Goal: Task Accomplishment & Management: Use online tool/utility

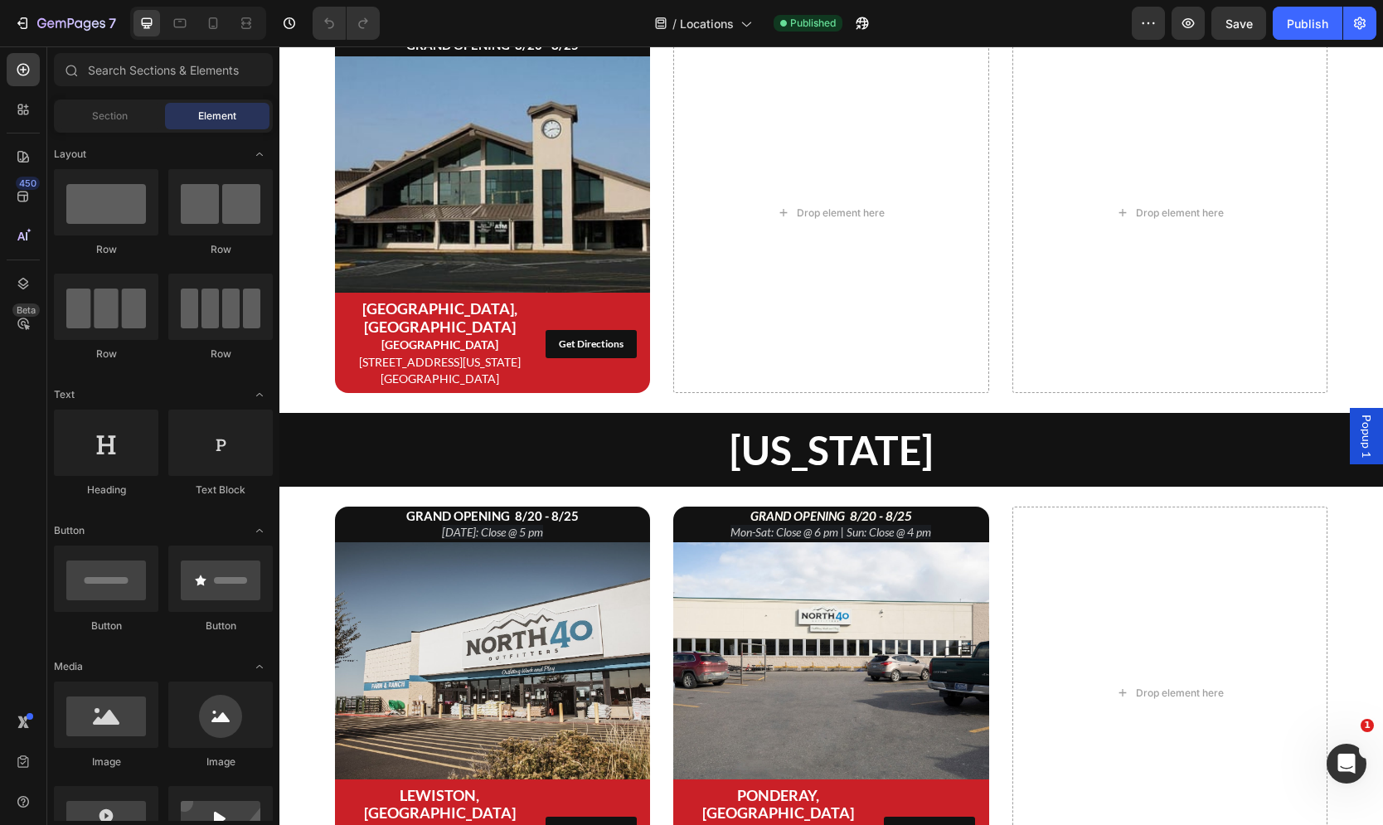
scroll to position [1164, 0]
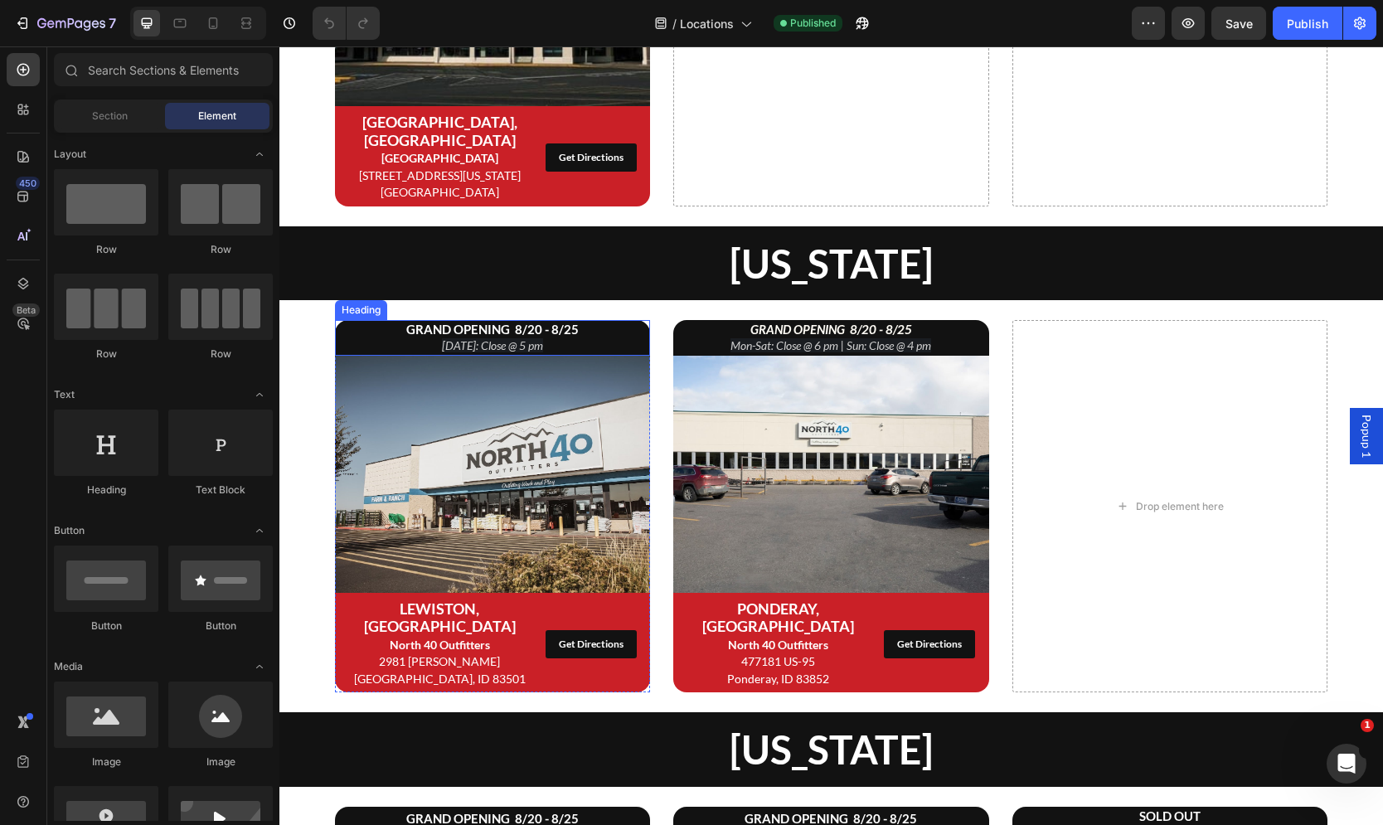
click at [540, 338] on icon "[DATE]: Close @ 5 pm" at bounding box center [492, 345] width 101 height 14
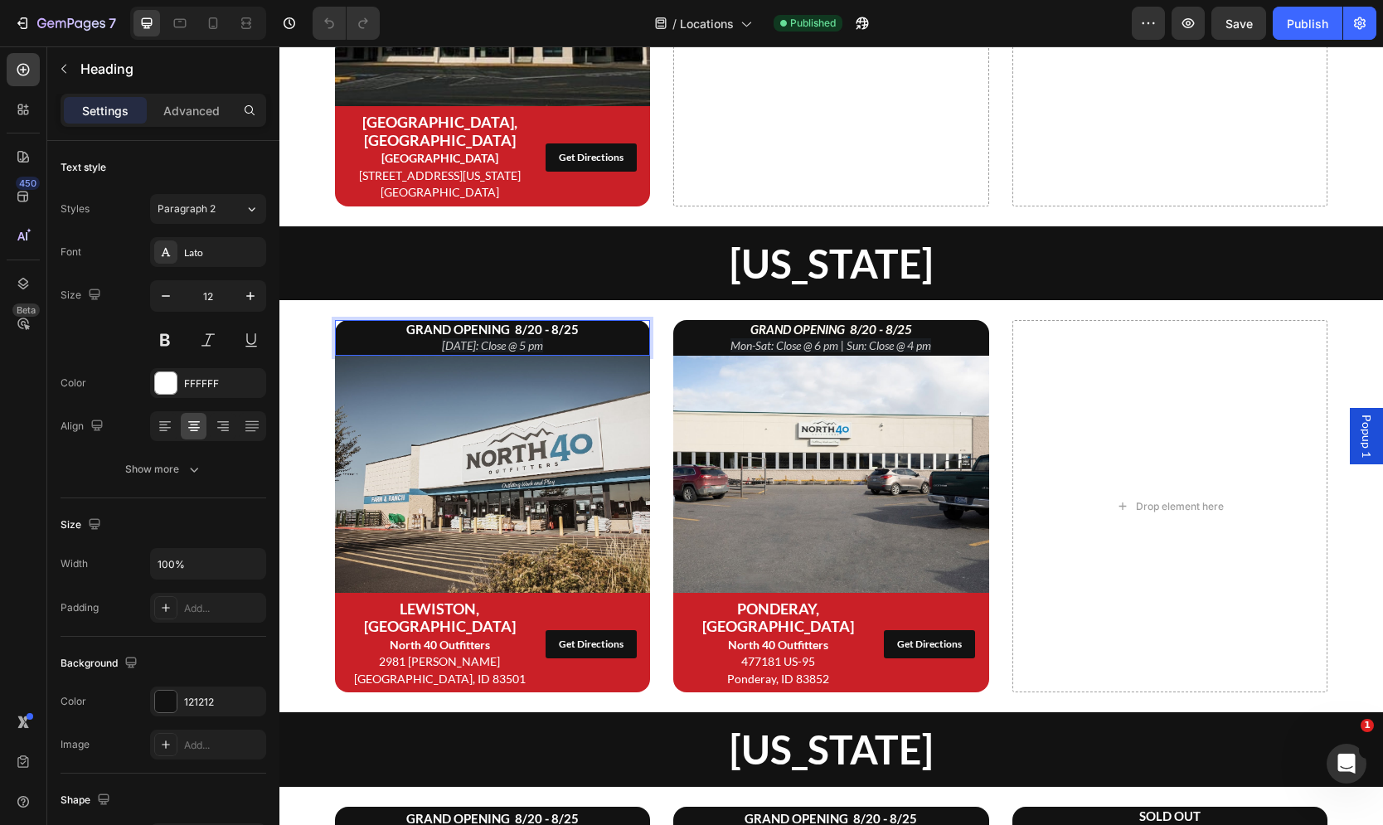
scroll to position [1165, 0]
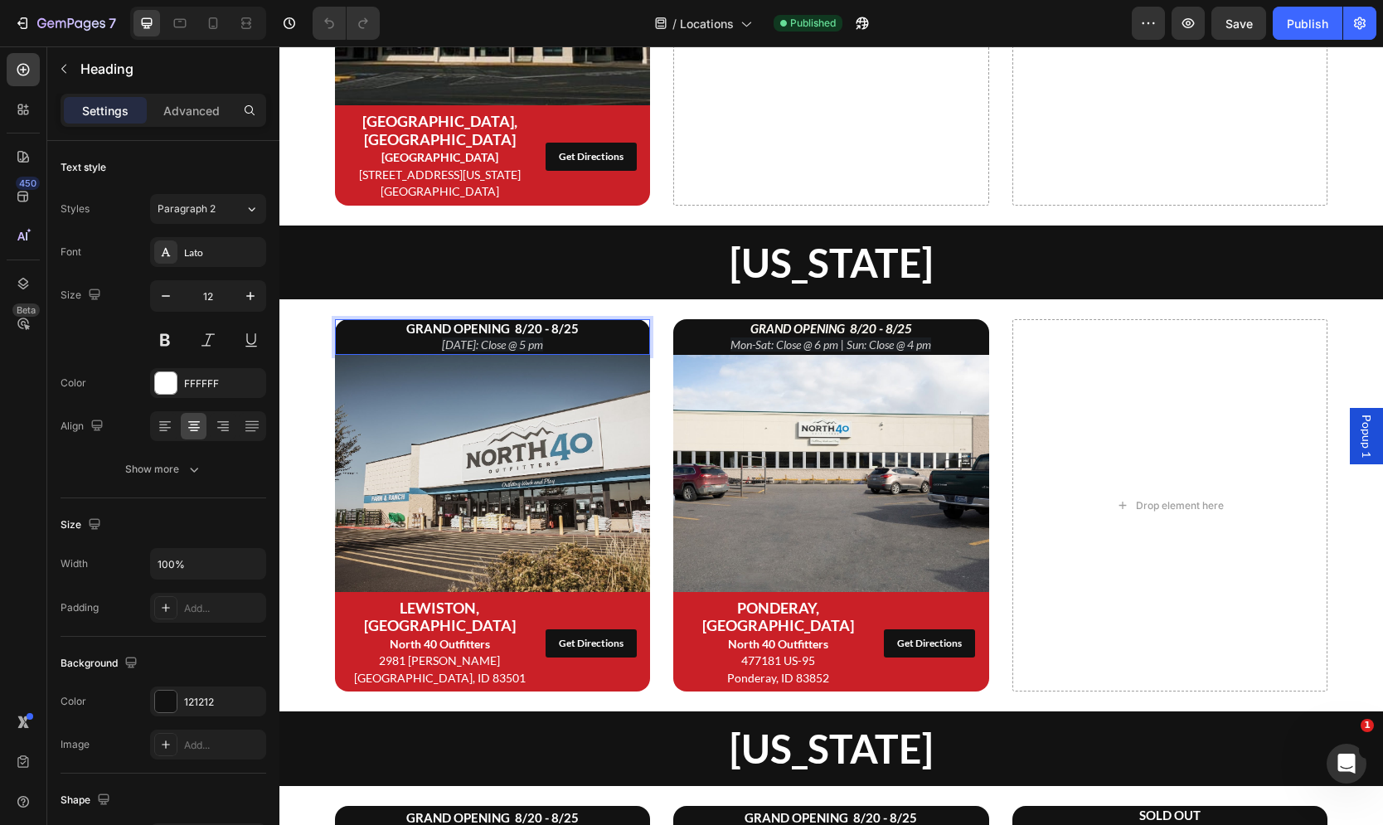
click at [522, 321] on strong "GRAND OPENING 8/20 - 8/25" at bounding box center [492, 328] width 172 height 15
click at [511, 337] on icon "[DATE]: Close @ 5 pm" at bounding box center [492, 344] width 101 height 14
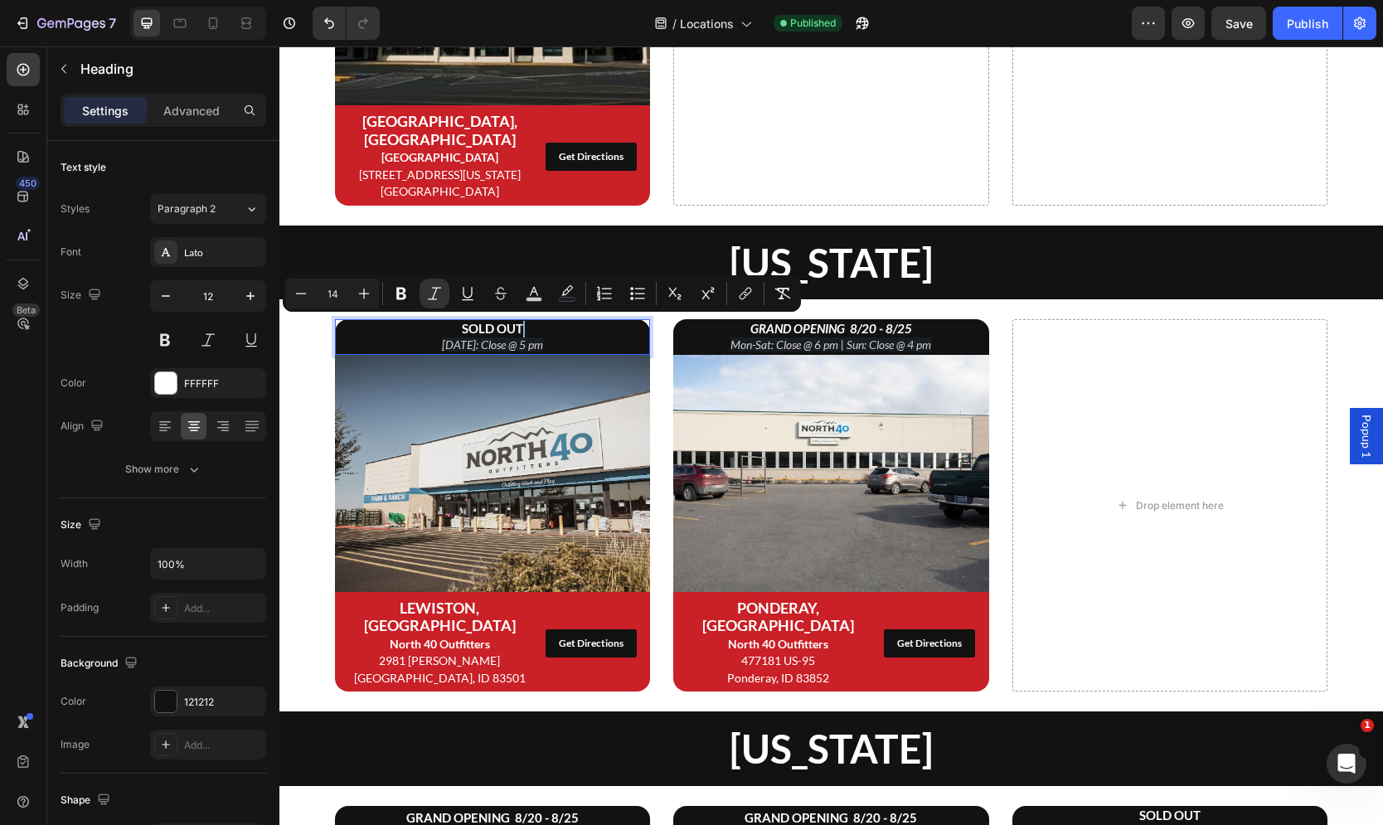
click at [511, 337] on icon "[DATE]: Close @ 5 pm" at bounding box center [492, 344] width 101 height 14
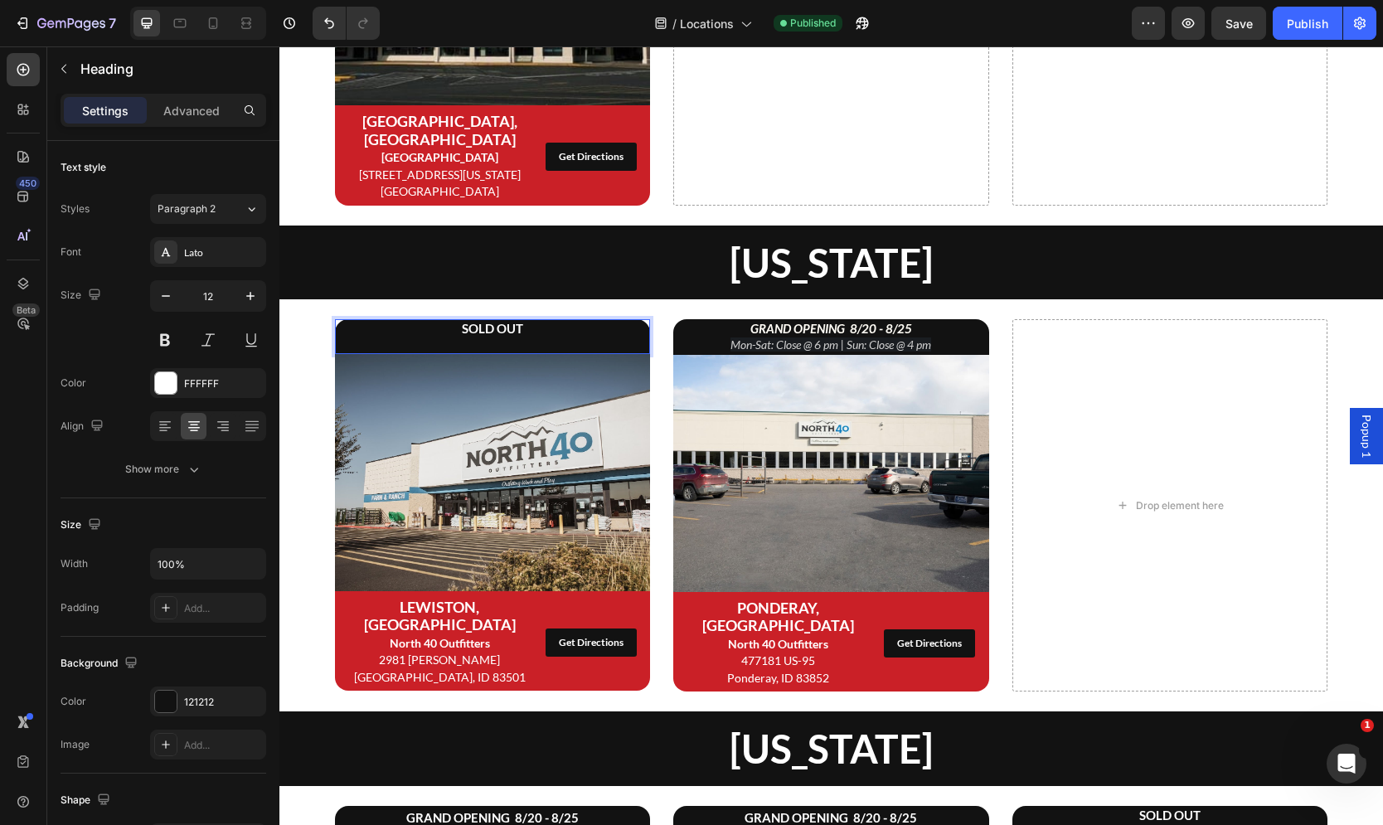
click at [503, 327] on p "SOLD OUT" at bounding box center [493, 337] width 313 height 32
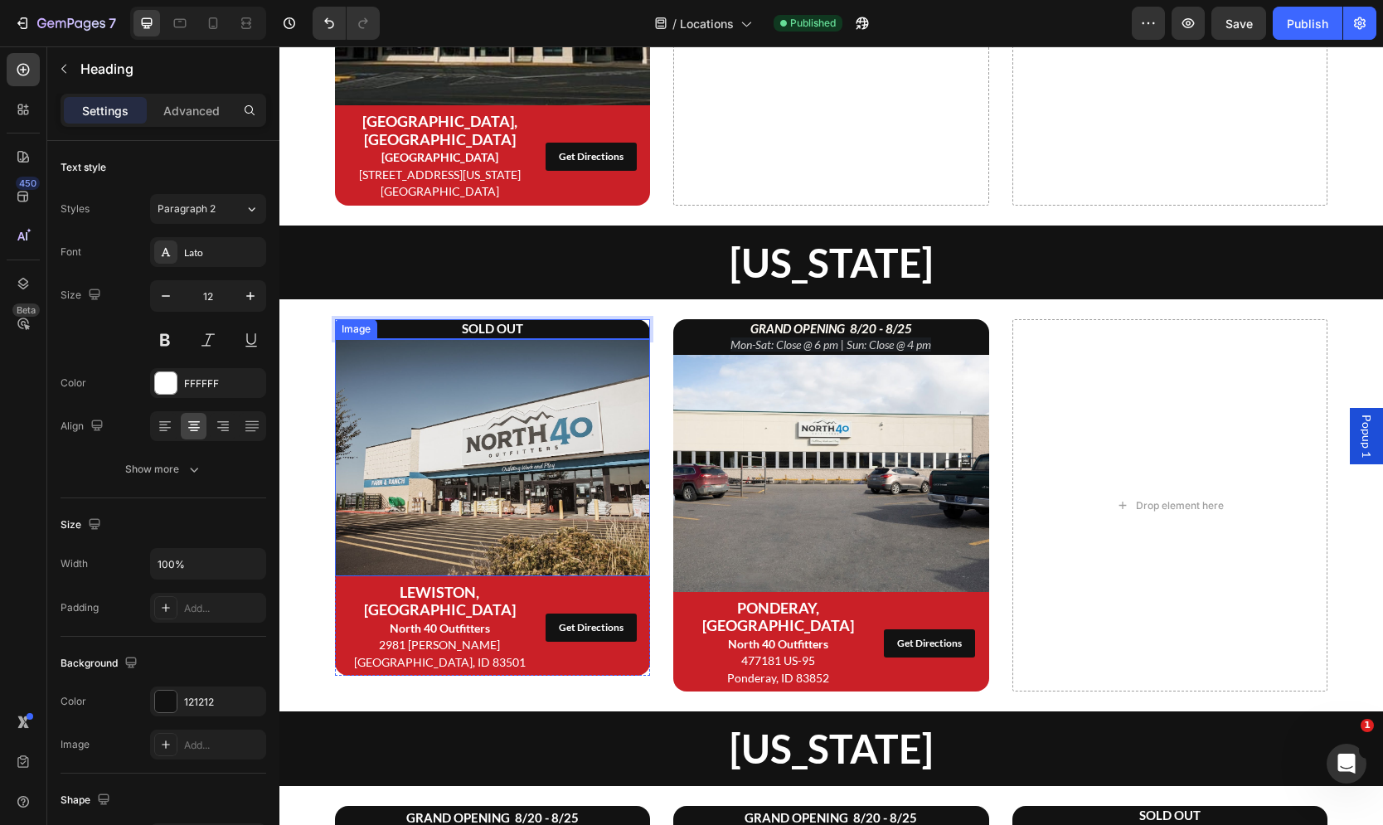
click at [513, 393] on img at bounding box center [493, 457] width 316 height 236
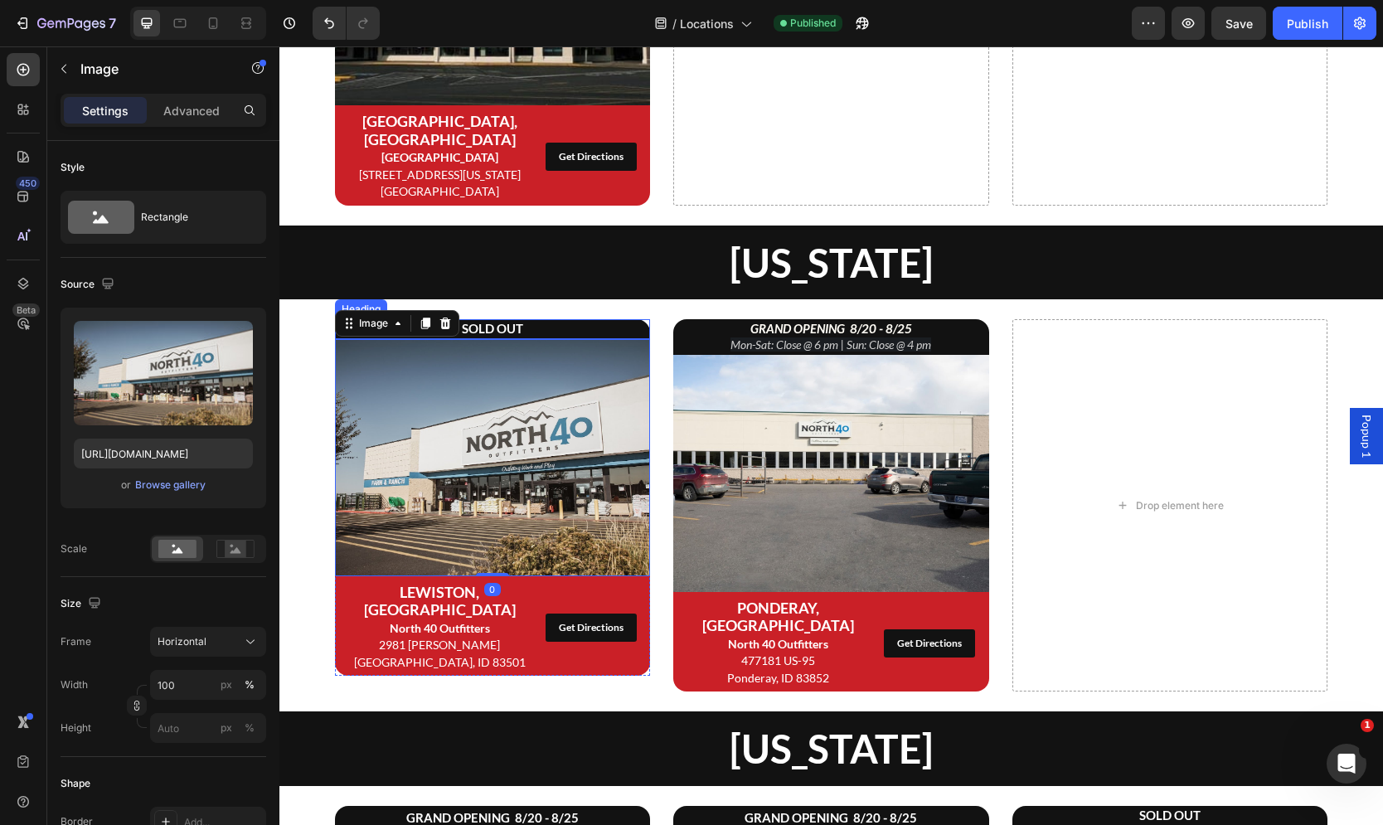
click at [557, 321] on p "⁠⁠⁠⁠⁠⁠⁠ SOLD OUT" at bounding box center [493, 329] width 313 height 17
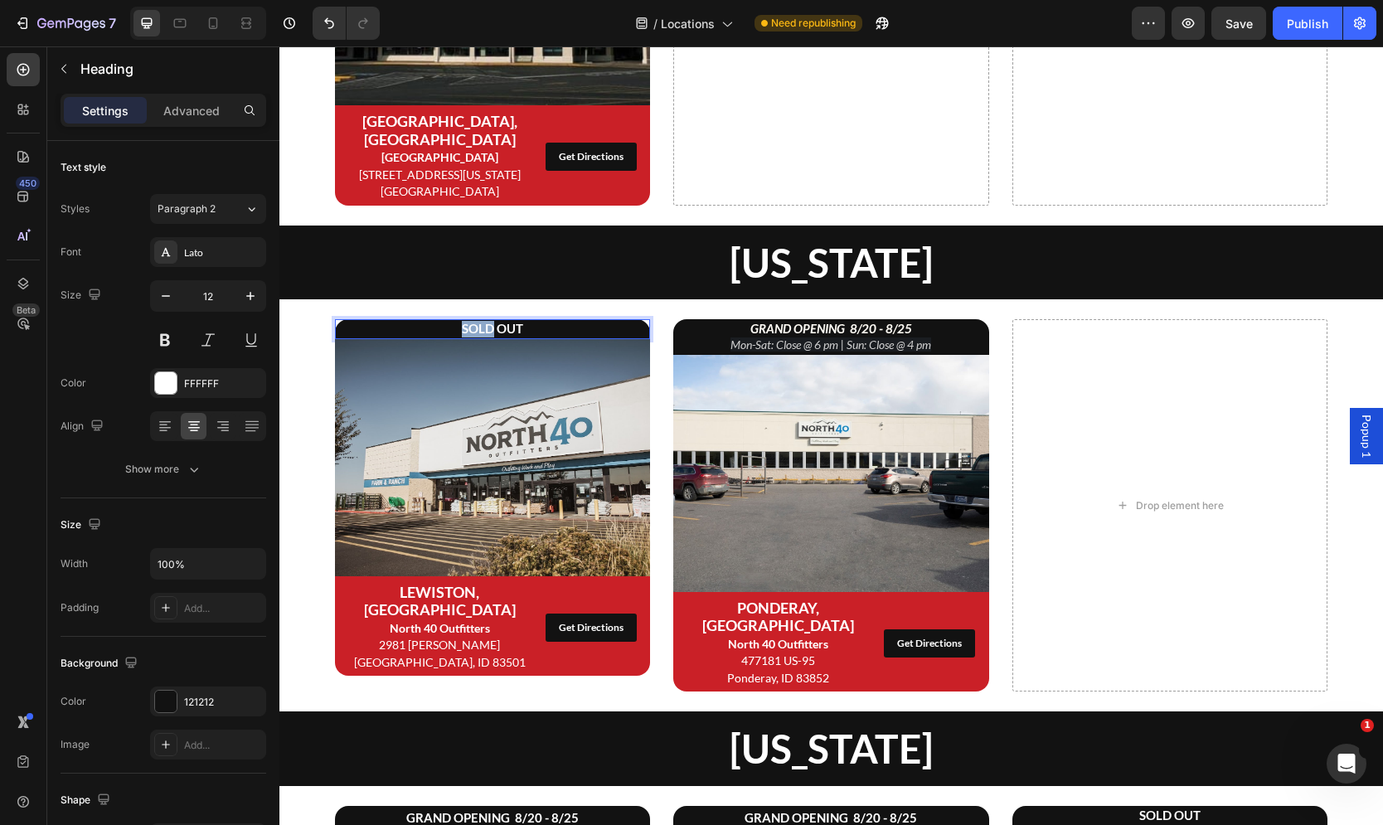
click at [473, 321] on strong "SOLD OUT" at bounding box center [492, 328] width 61 height 15
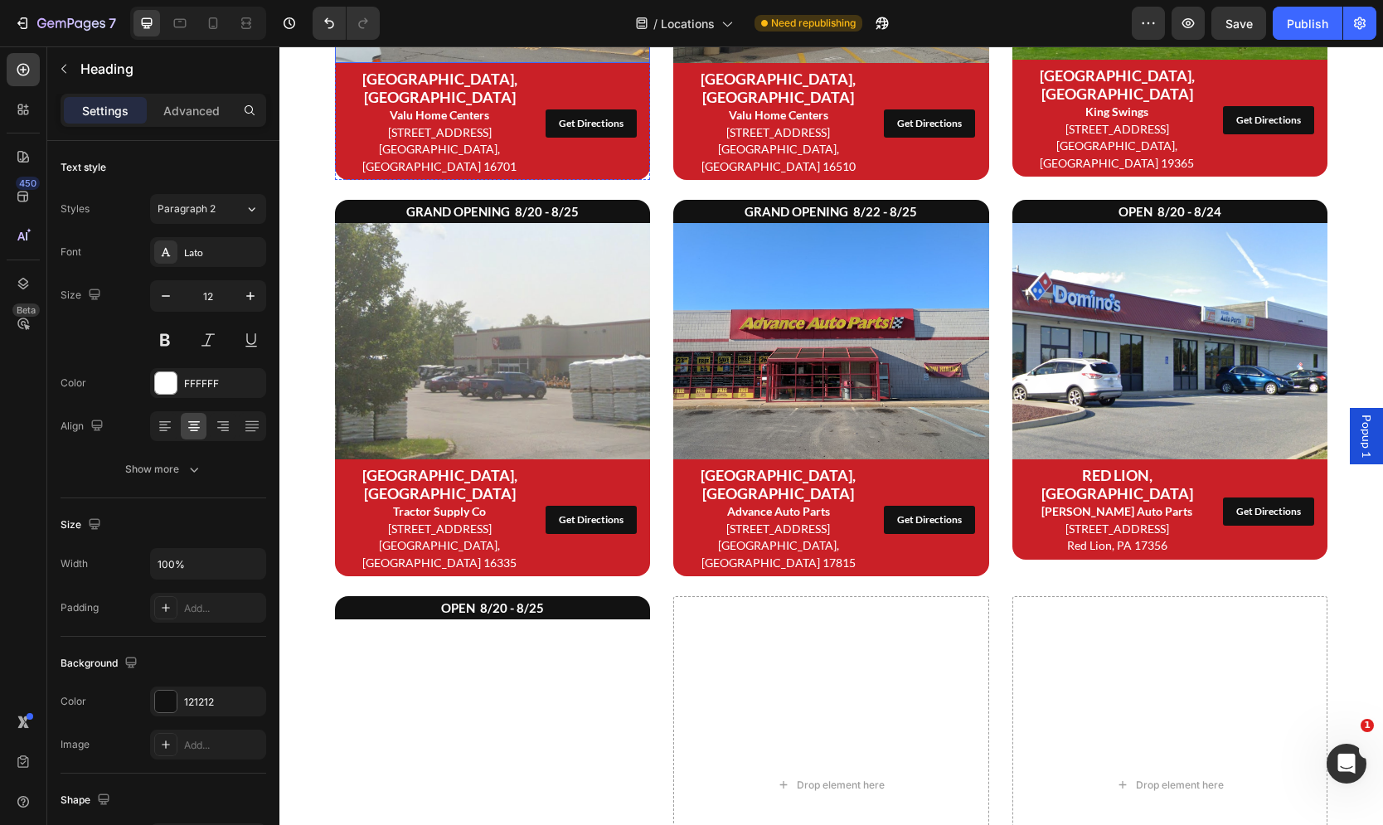
scroll to position [2147, 0]
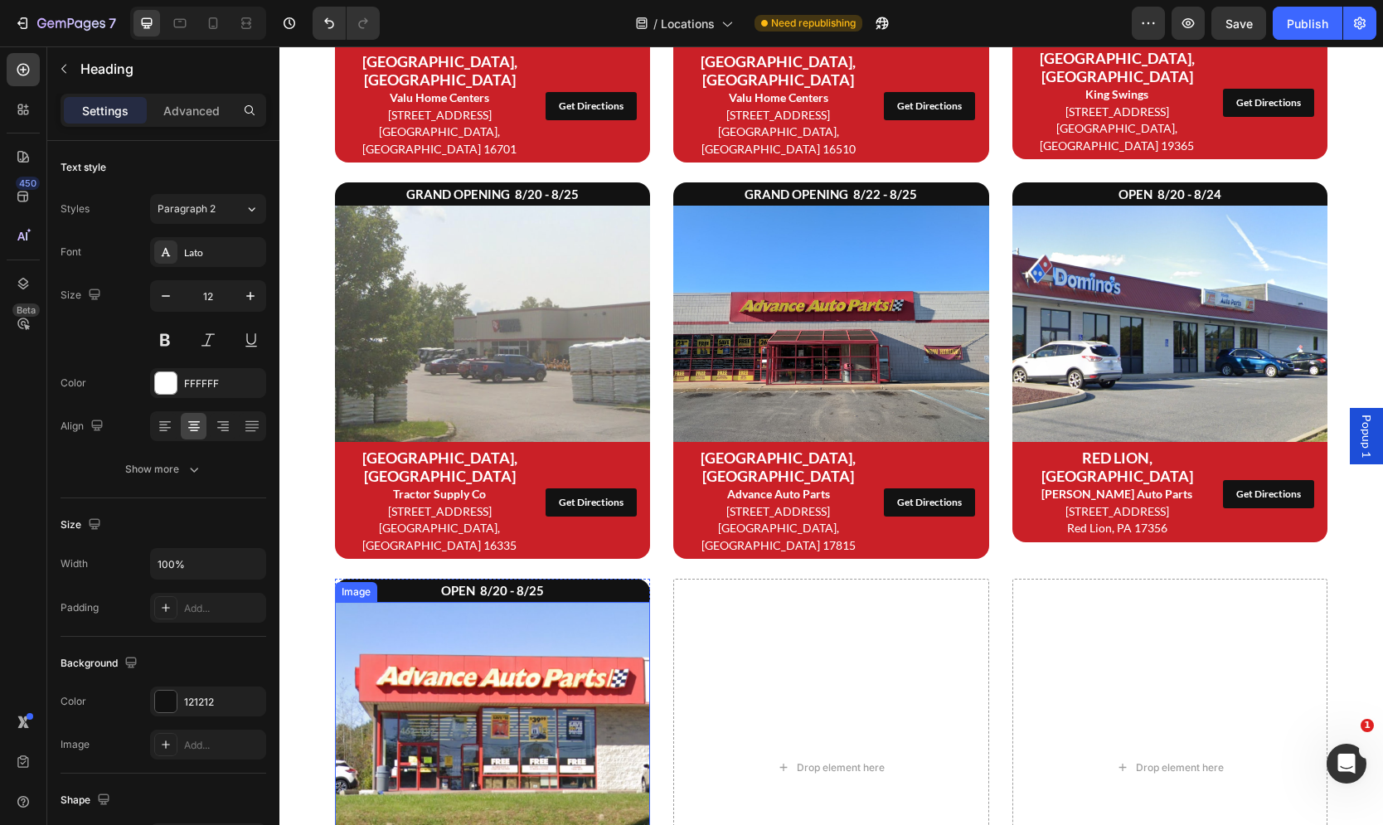
click at [495, 583] on strong "OPEN 8/20 - 8/25" at bounding box center [492, 590] width 103 height 15
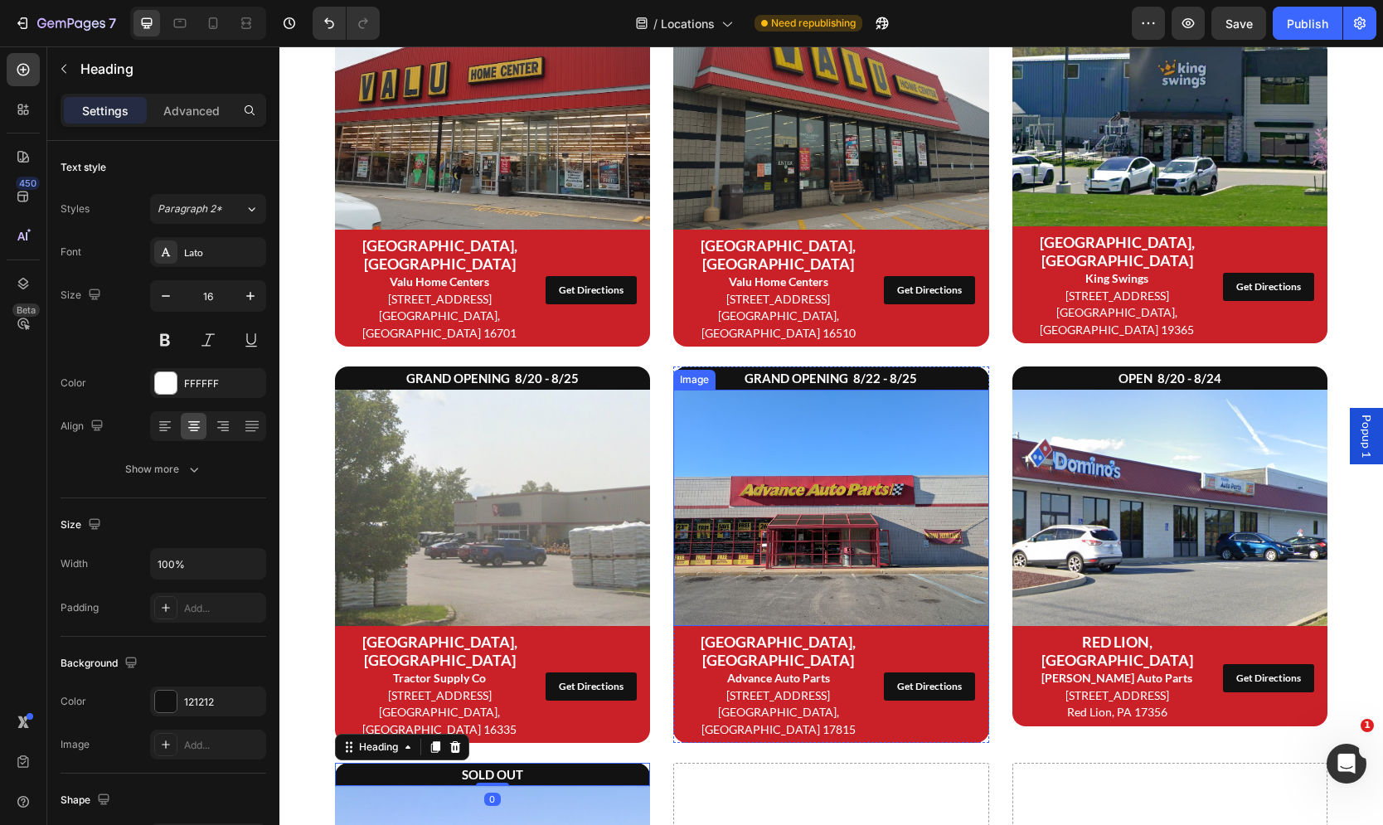
scroll to position [1948, 0]
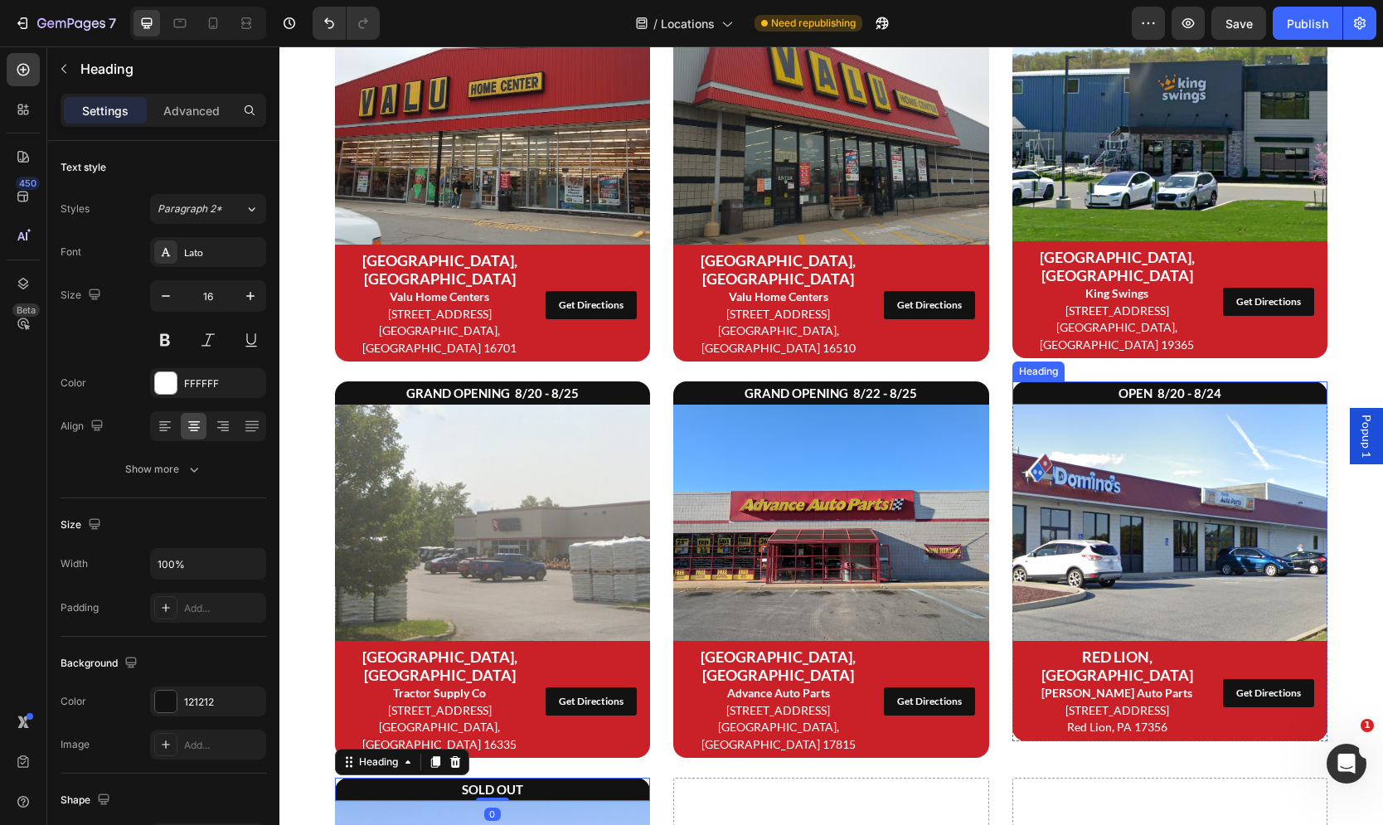
click at [1151, 386] on strong "OPEN 8/20 - 8/24" at bounding box center [1169, 393] width 103 height 15
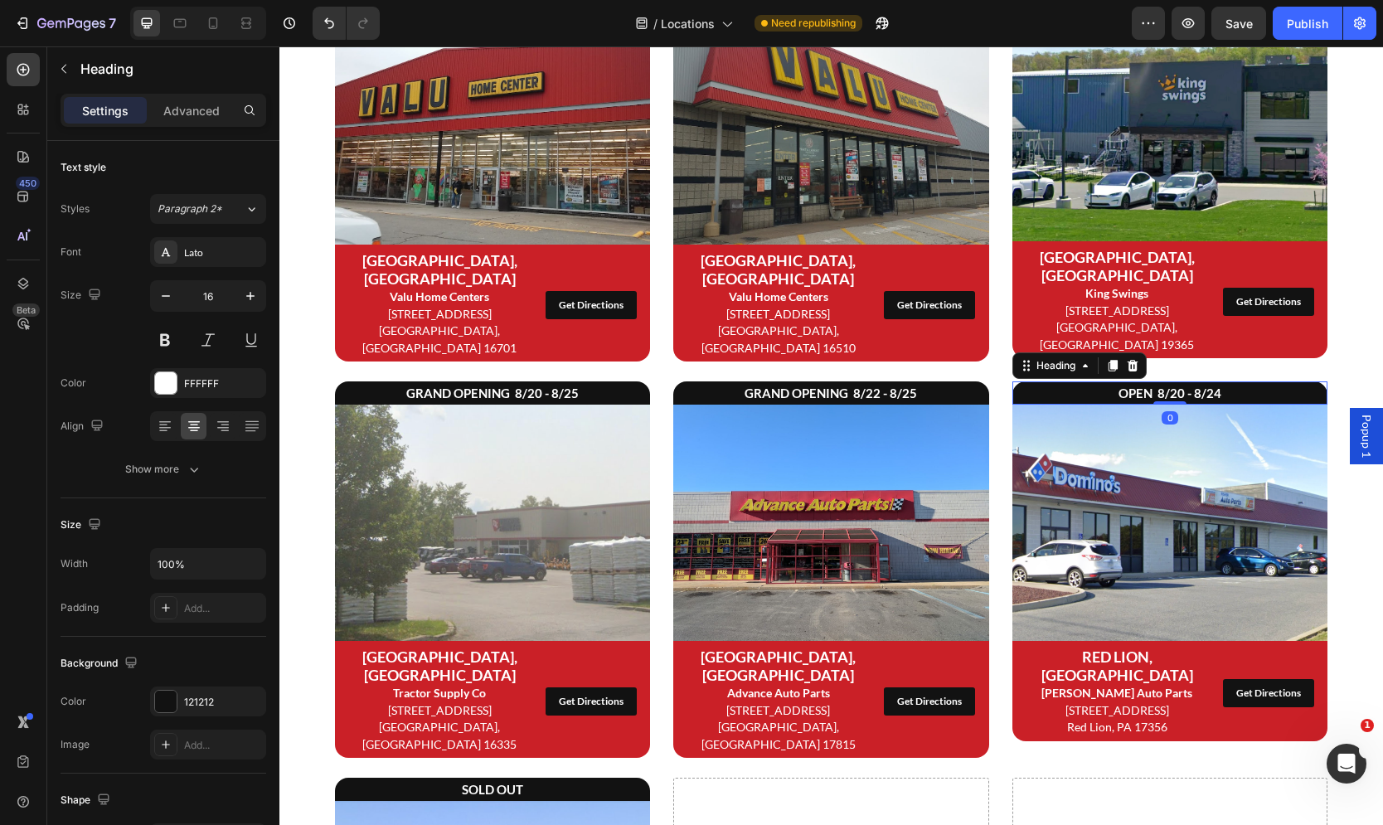
click at [1151, 386] on strong "OPEN 8/20 - 8/24" at bounding box center [1169, 393] width 103 height 15
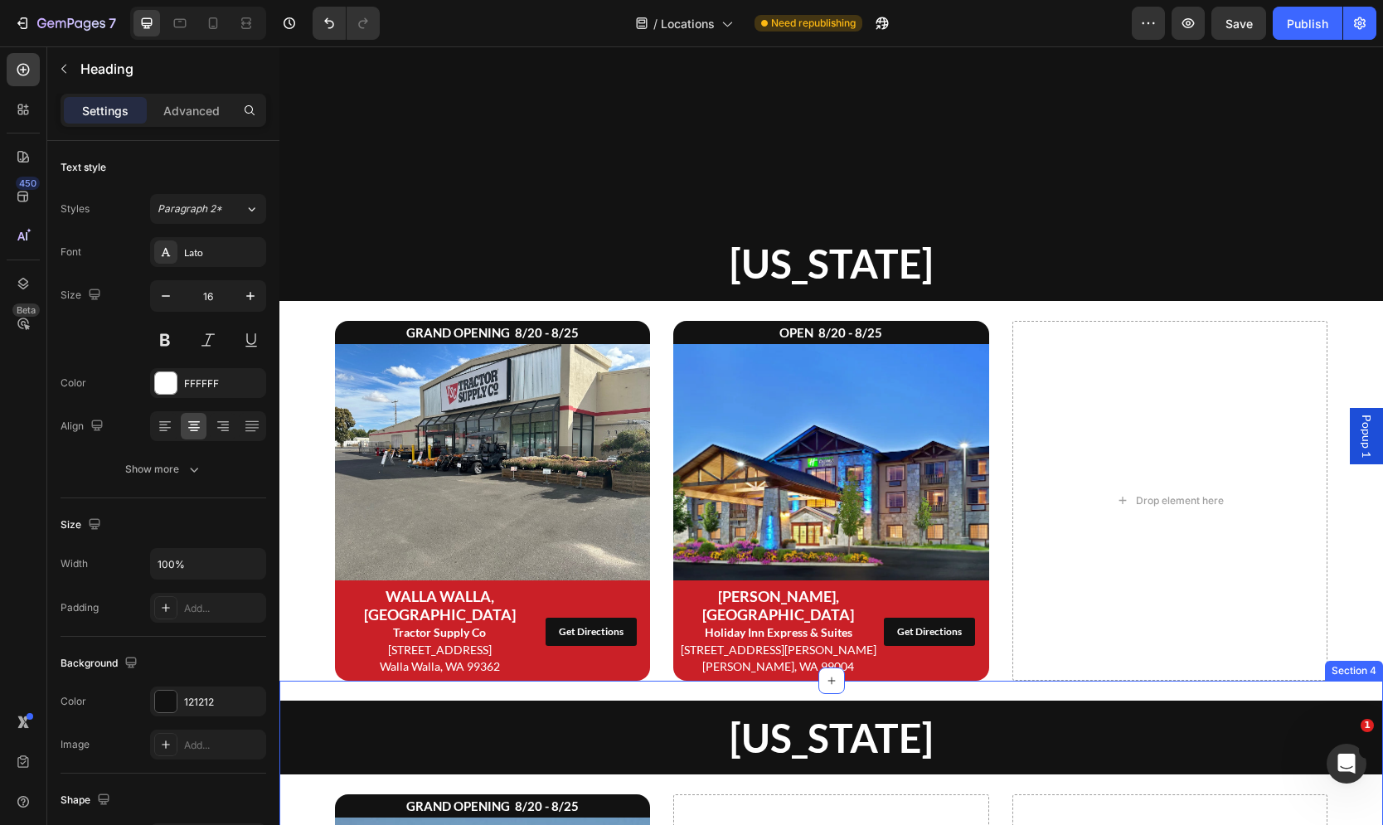
scroll to position [157, 0]
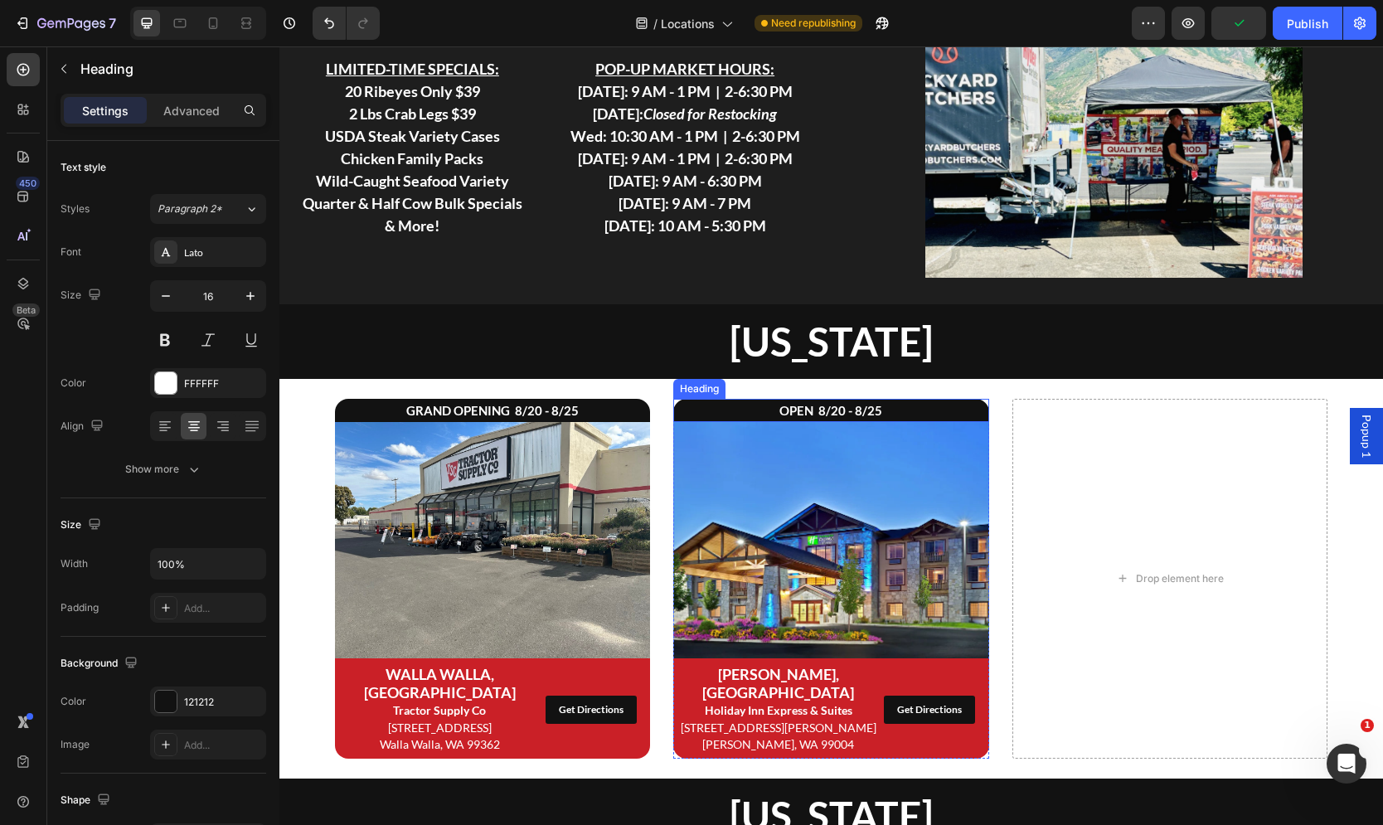
click at [815, 407] on strong "OPEN 8/20 - 8/25" at bounding box center [830, 410] width 103 height 15
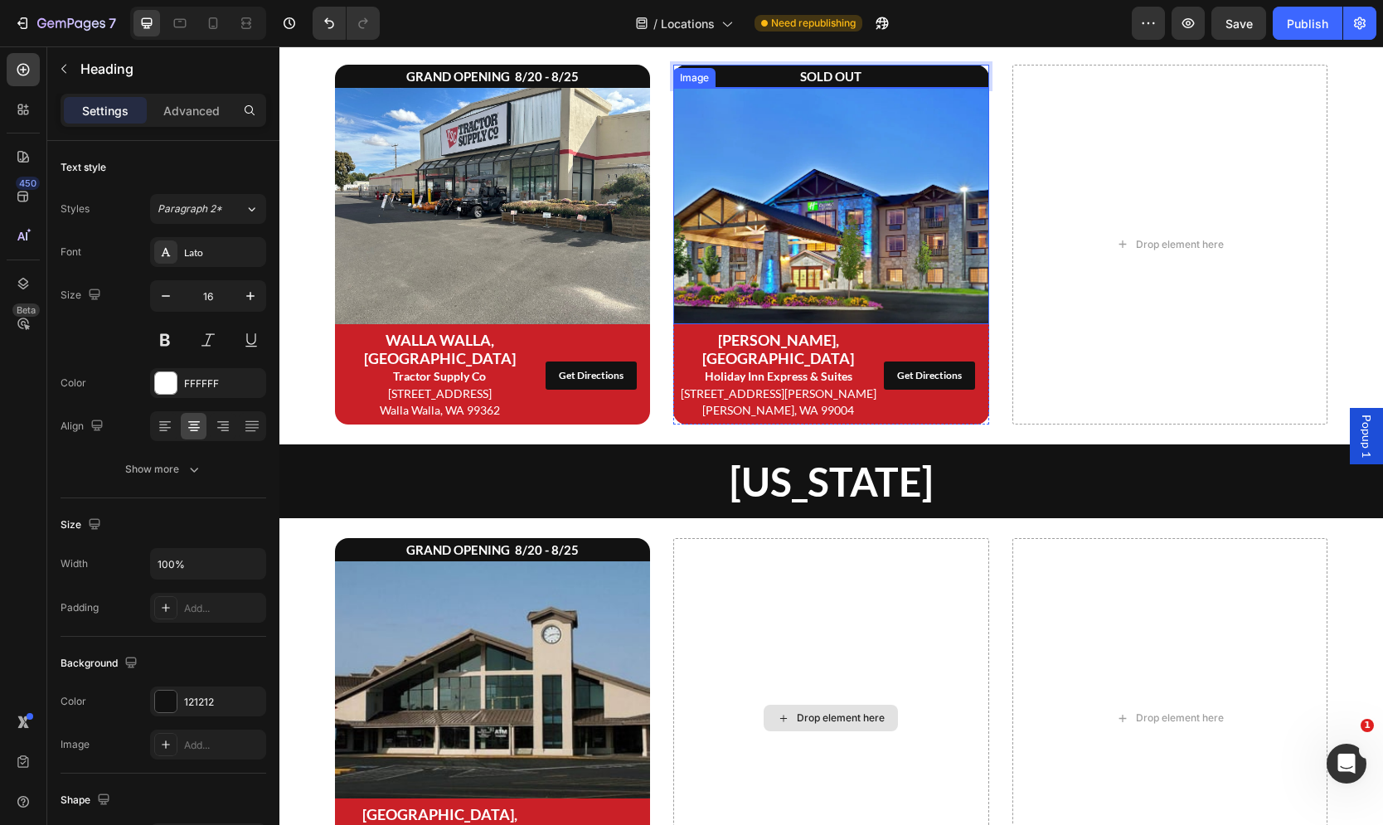
scroll to position [493, 0]
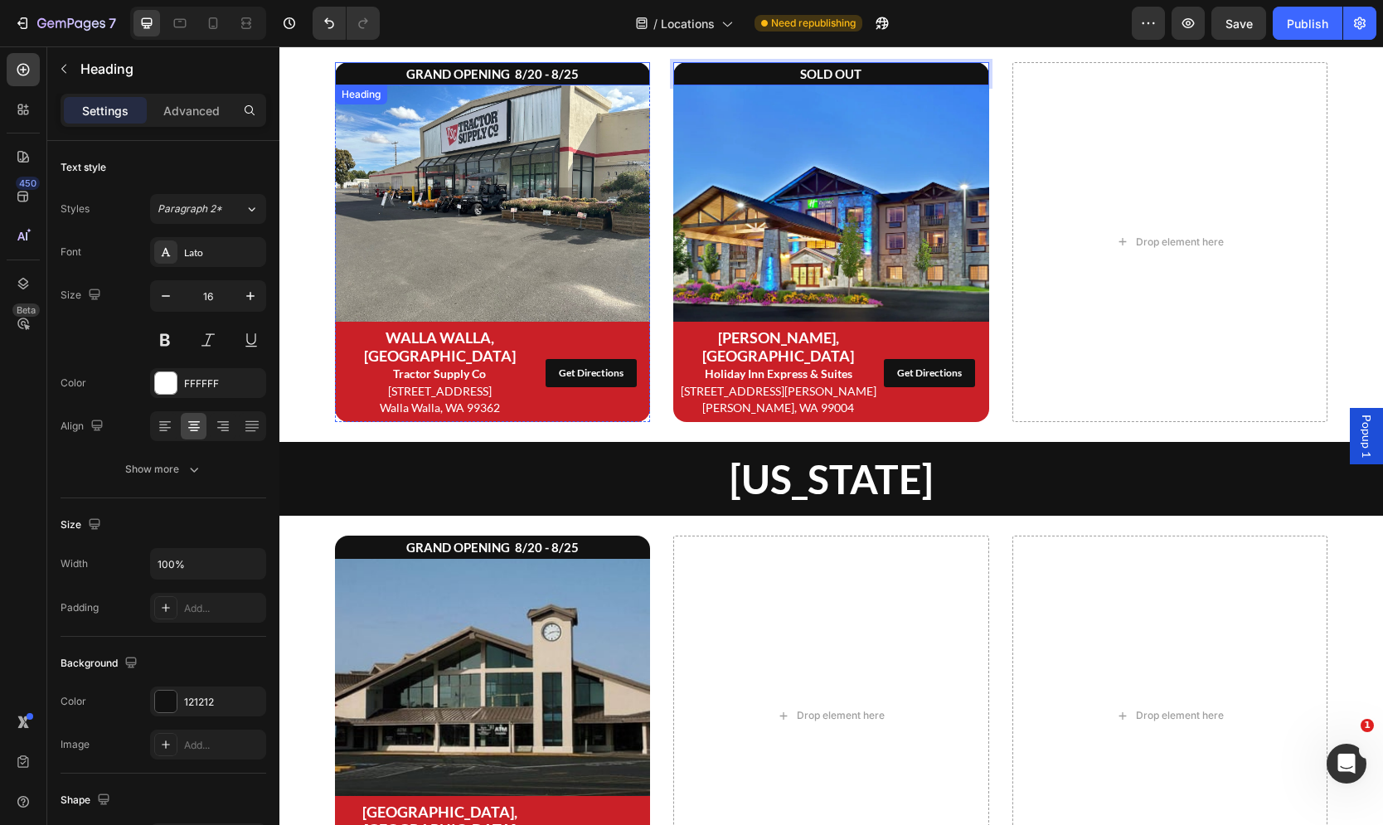
click at [467, 80] on strong "GRAND OPENING 8/20 - 8/25" at bounding box center [492, 73] width 172 height 15
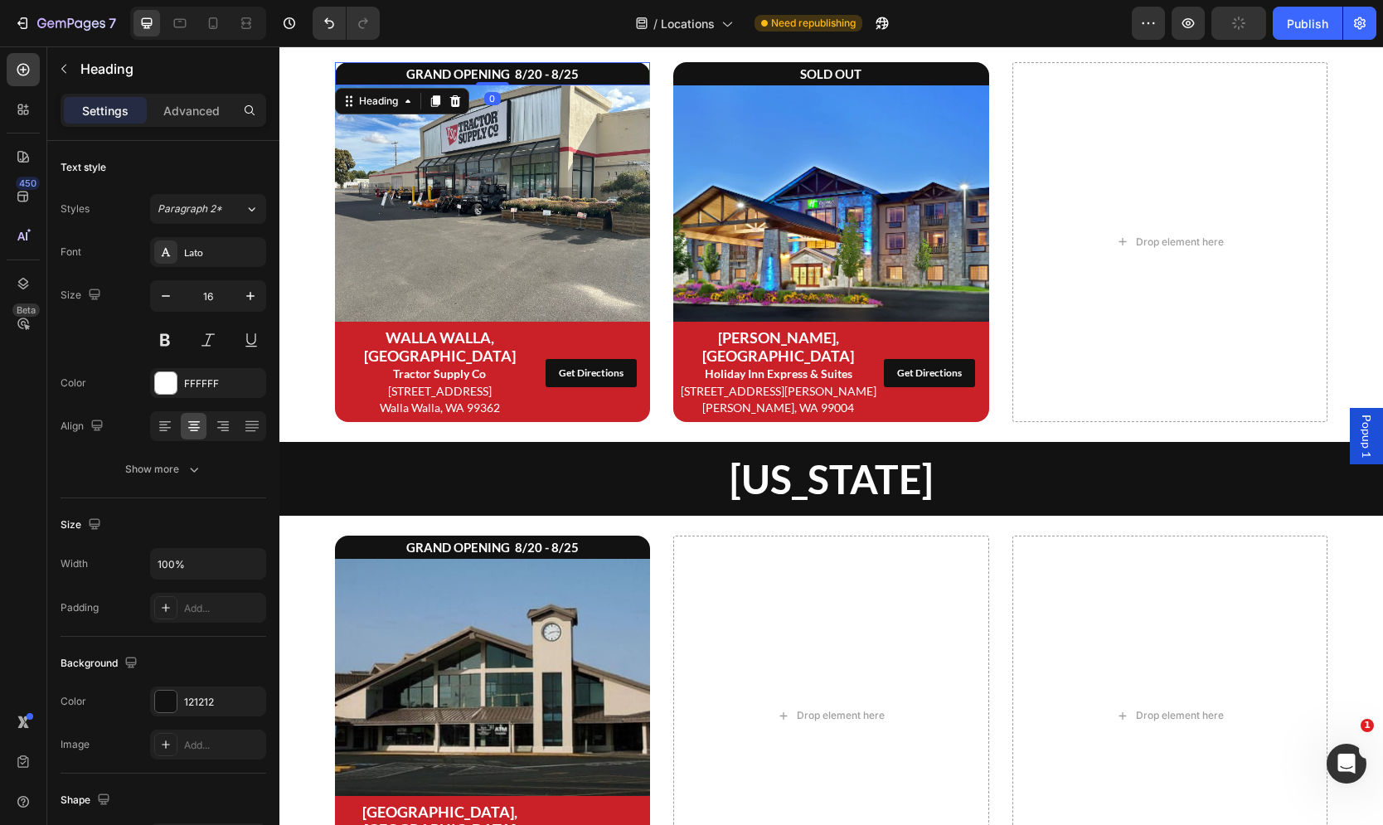
click at [467, 80] on strong "GRAND OPENING 8/20 - 8/25" at bounding box center [492, 73] width 172 height 15
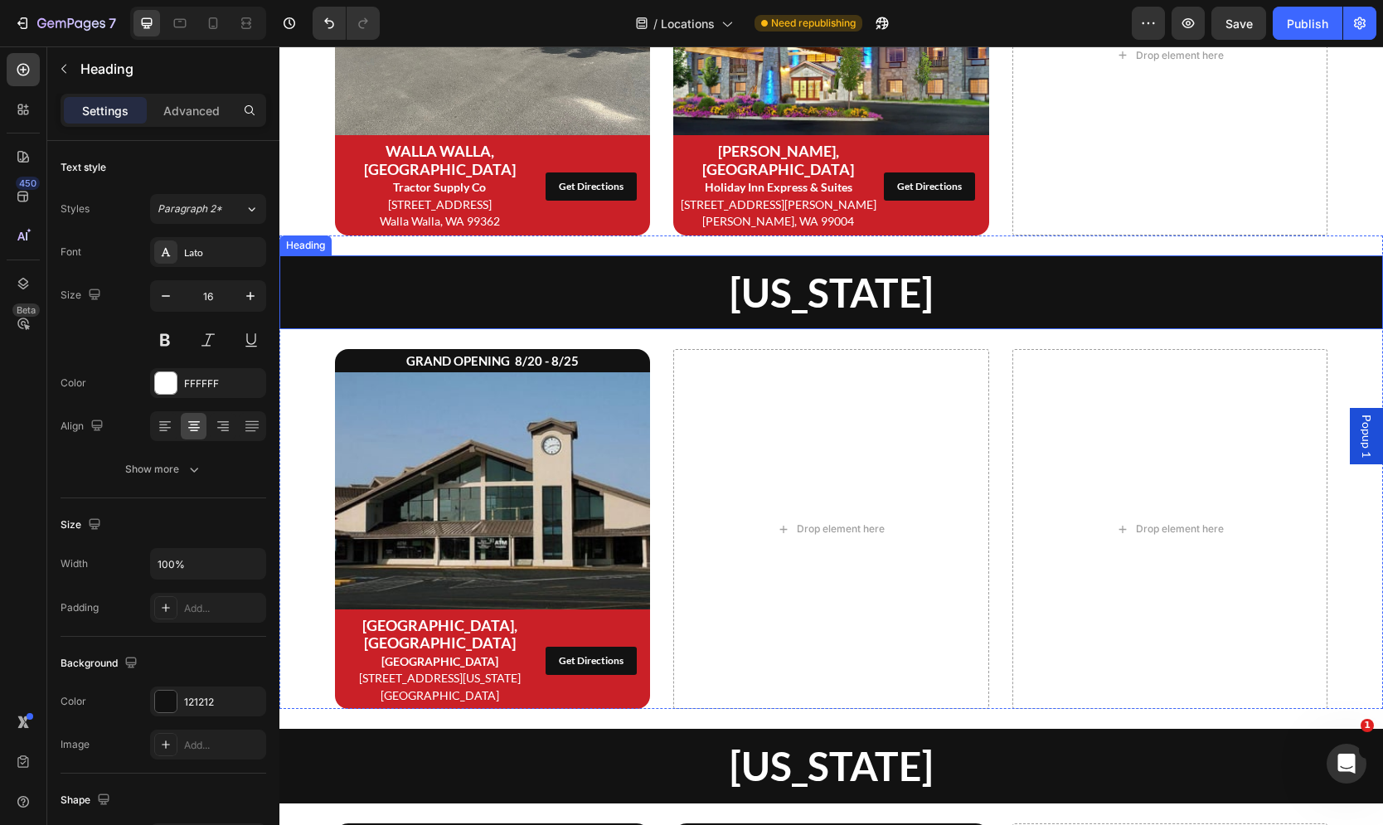
scroll to position [672, 0]
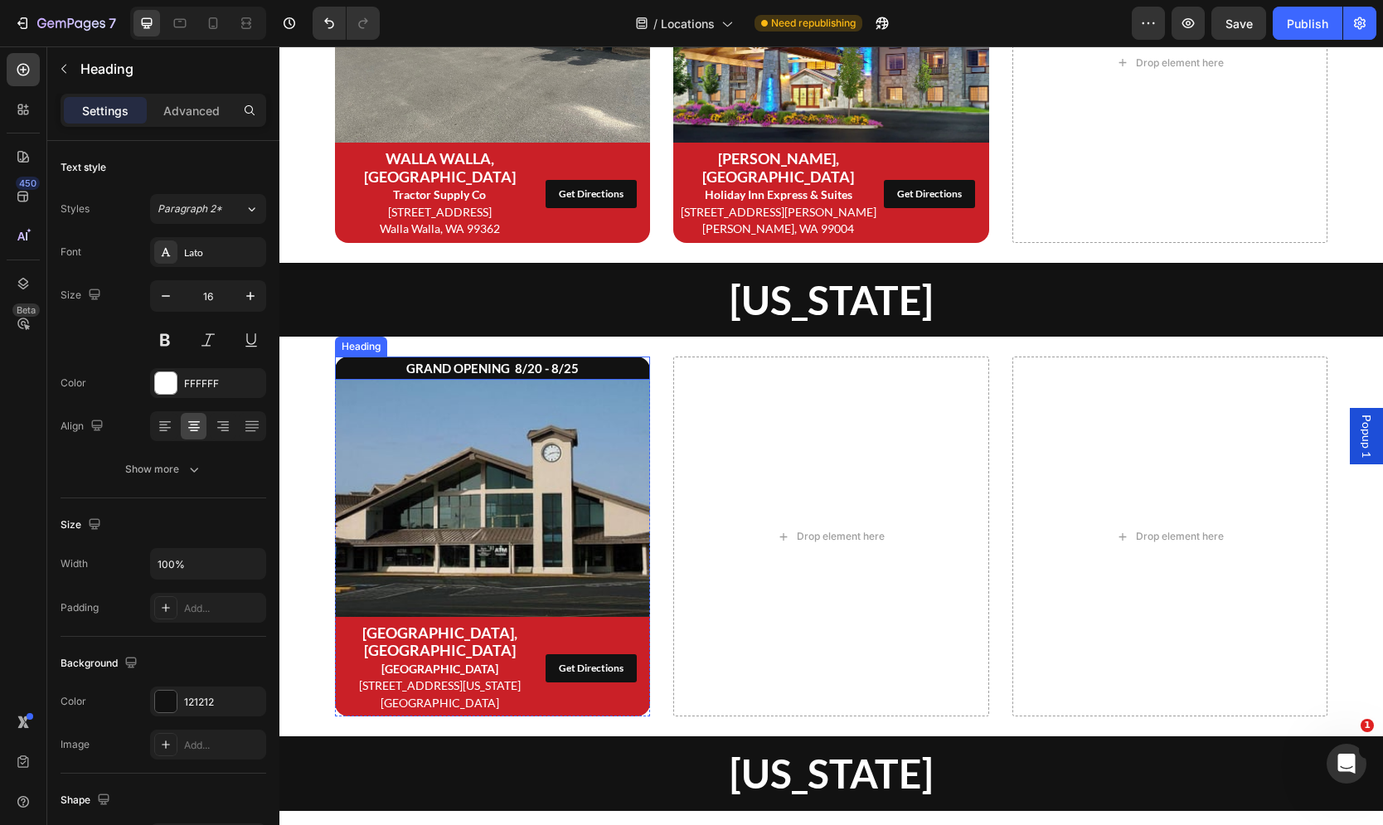
click at [497, 361] on strong "GRAND OPENING 8/20 - 8/25" at bounding box center [492, 368] width 172 height 15
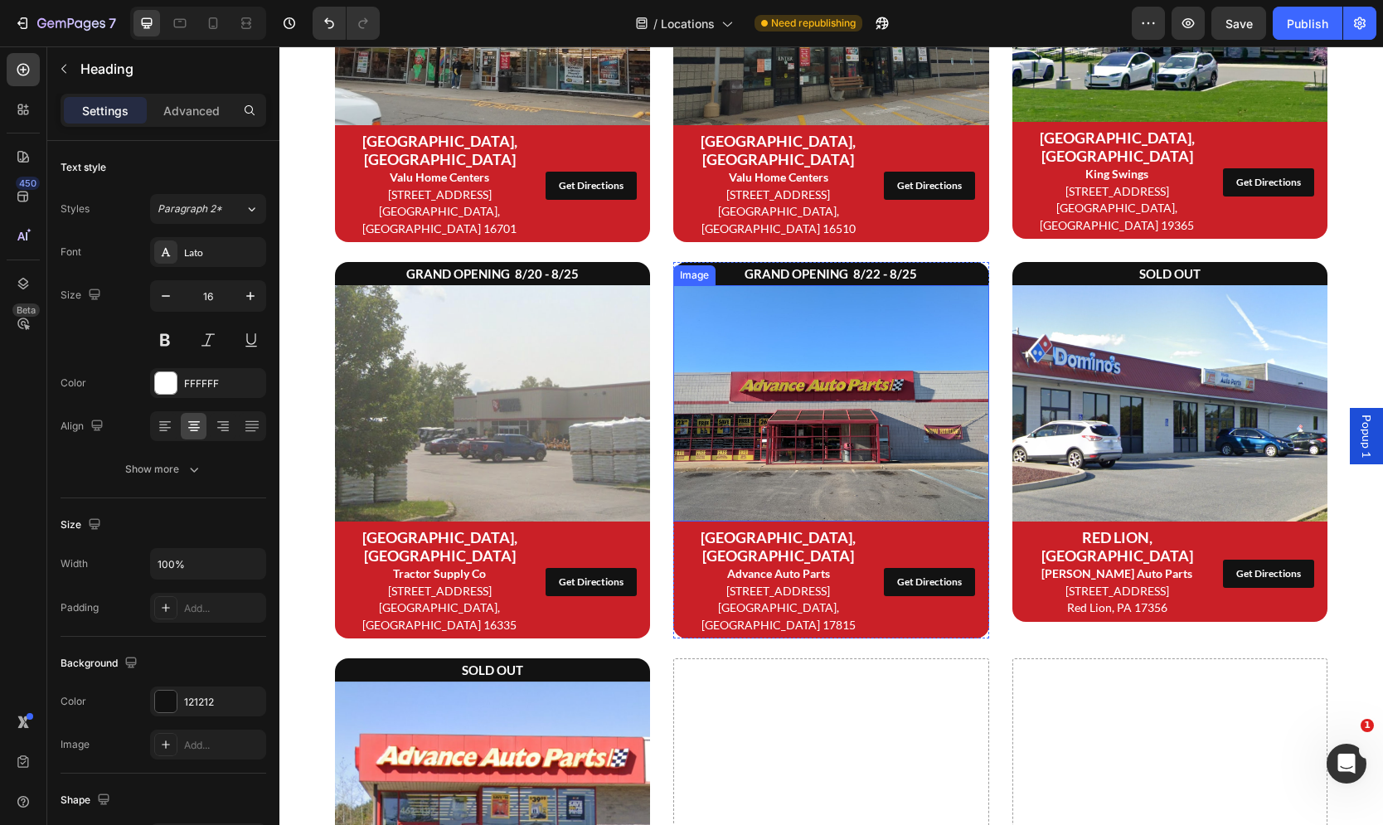
scroll to position [2073, 0]
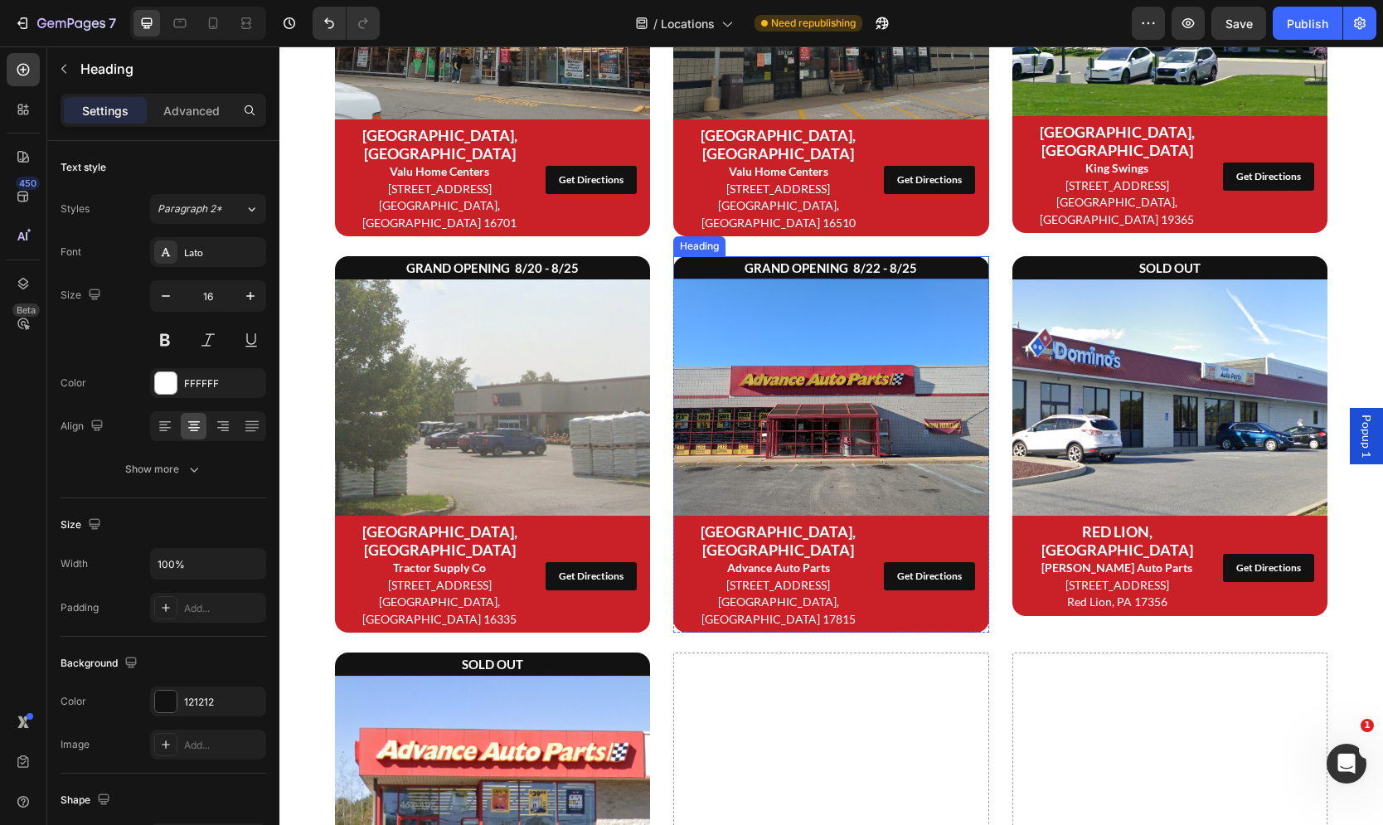
click at [799, 260] on strong "GRAND OPENING 8/22 - 8/25" at bounding box center [831, 267] width 172 height 15
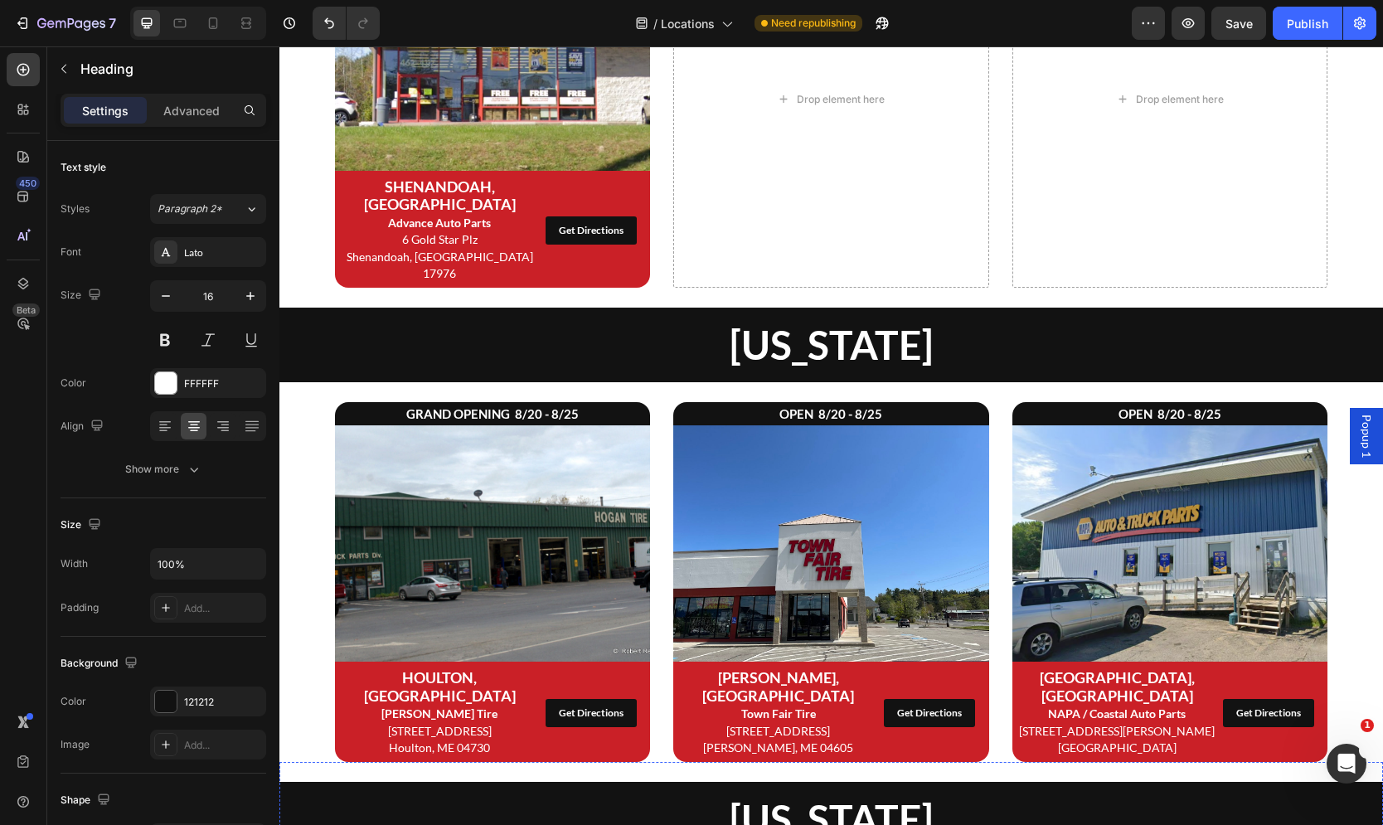
scroll to position [2792, 0]
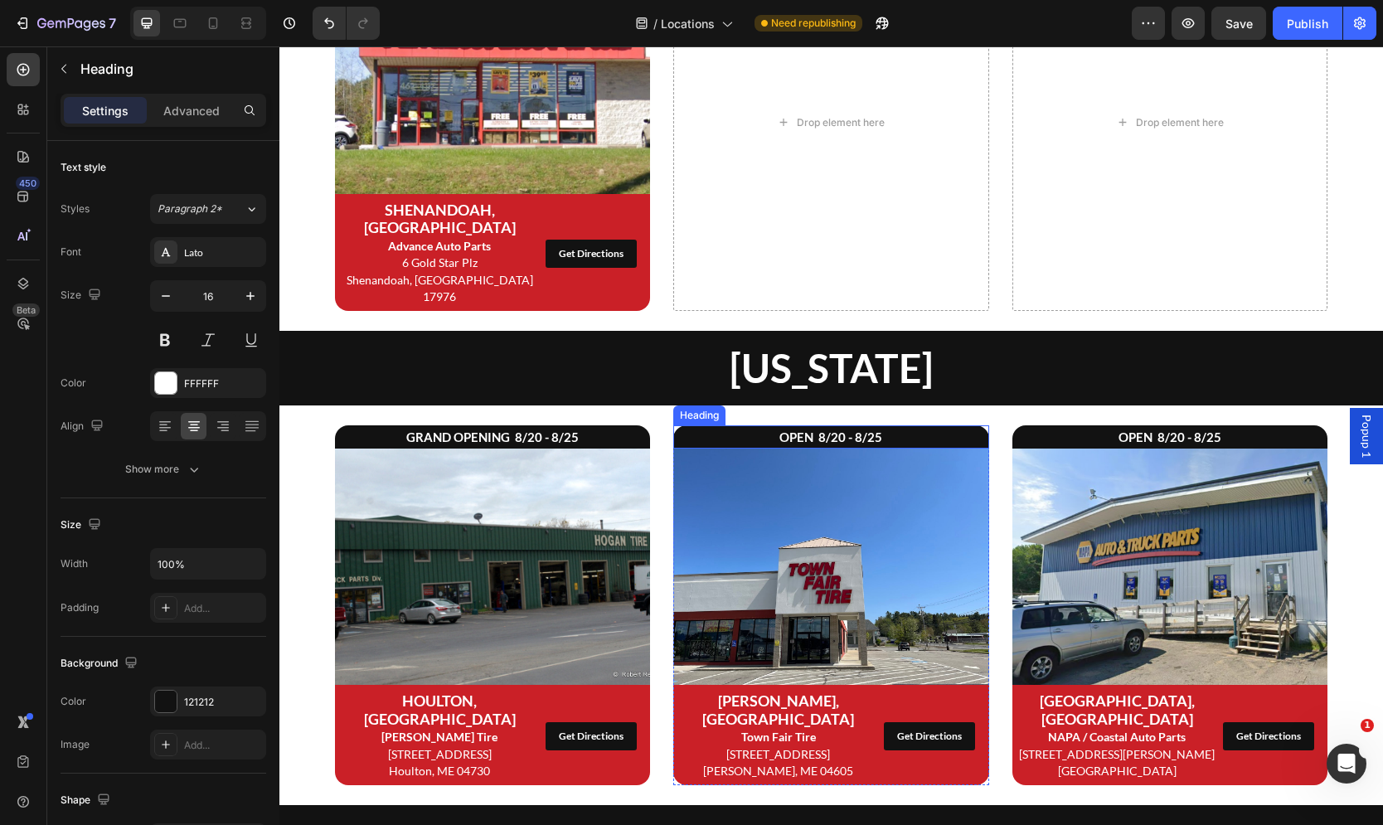
click at [820, 429] on strong "OPEN 8/20 - 8/25" at bounding box center [830, 436] width 103 height 15
click at [1166, 429] on strong "OPEN 8/20 - 8/25" at bounding box center [1169, 436] width 103 height 15
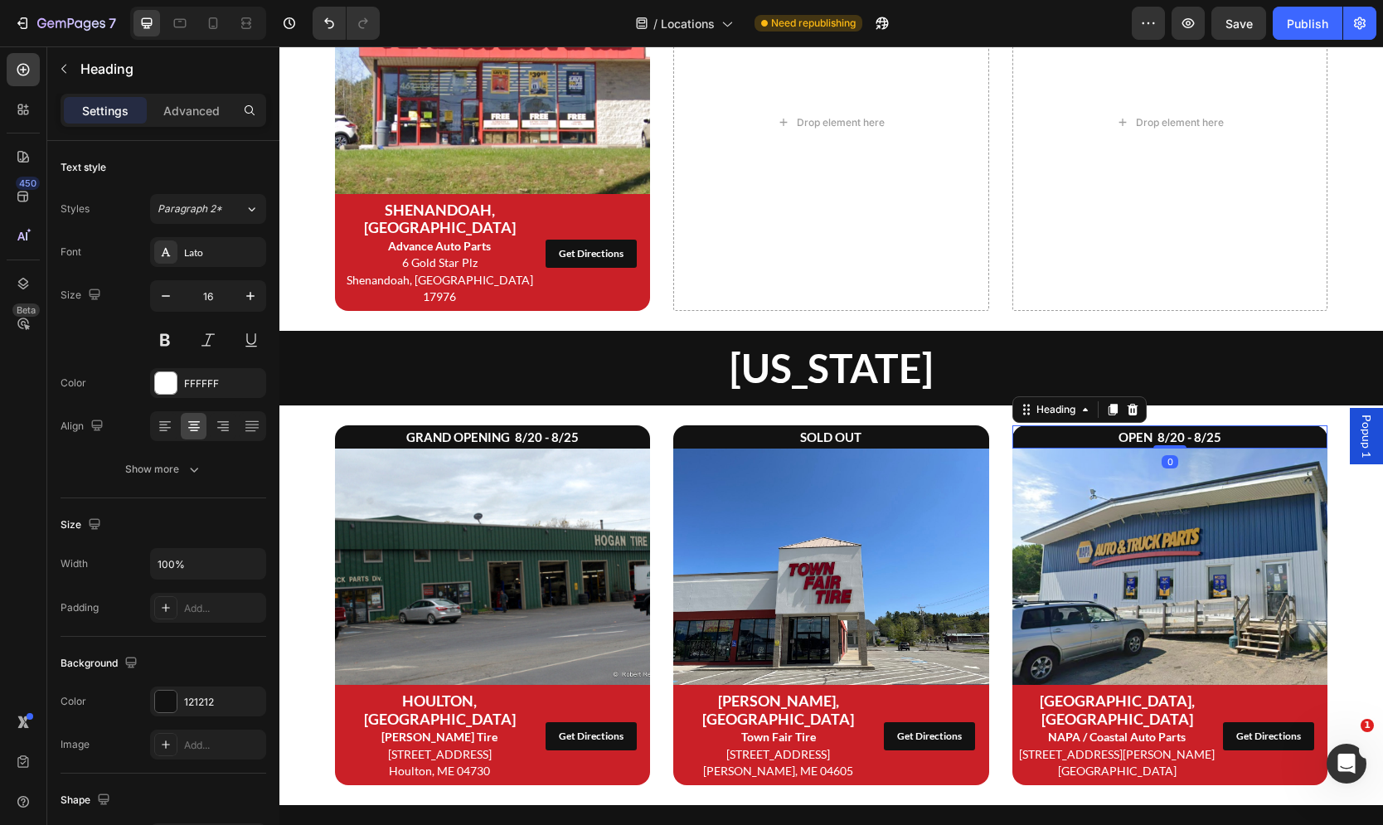
click at [1166, 429] on strong "OPEN 8/20 - 8/25" at bounding box center [1169, 436] width 103 height 15
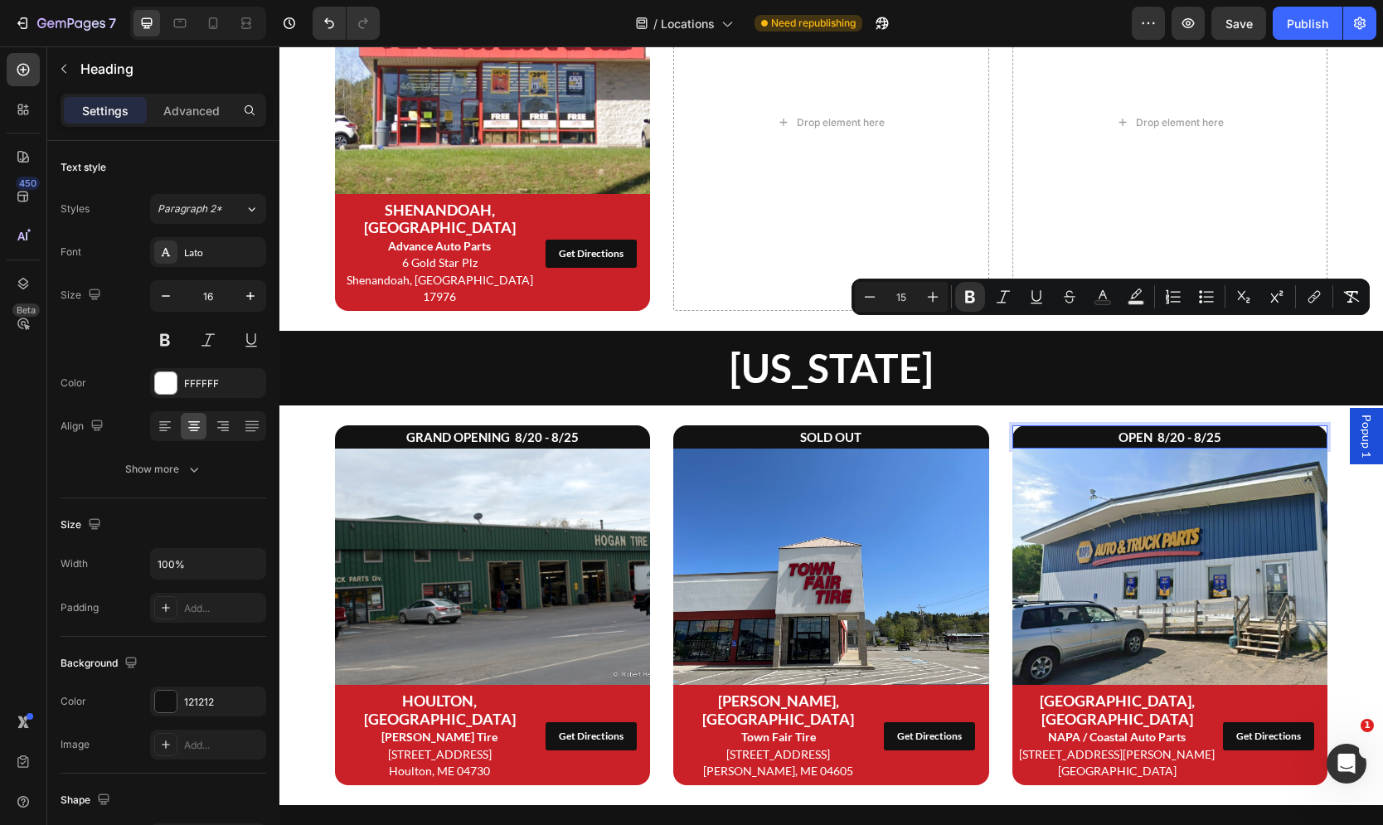
click at [1166, 429] on strong "OPEN 8/20 - 8/25" at bounding box center [1169, 436] width 103 height 15
drag, startPoint x: 1224, startPoint y: 329, endPoint x: 1174, endPoint y: 333, distance: 49.9
click at [1174, 427] on p "OPEN 8/20 - 8/25" at bounding box center [1170, 437] width 313 height 20
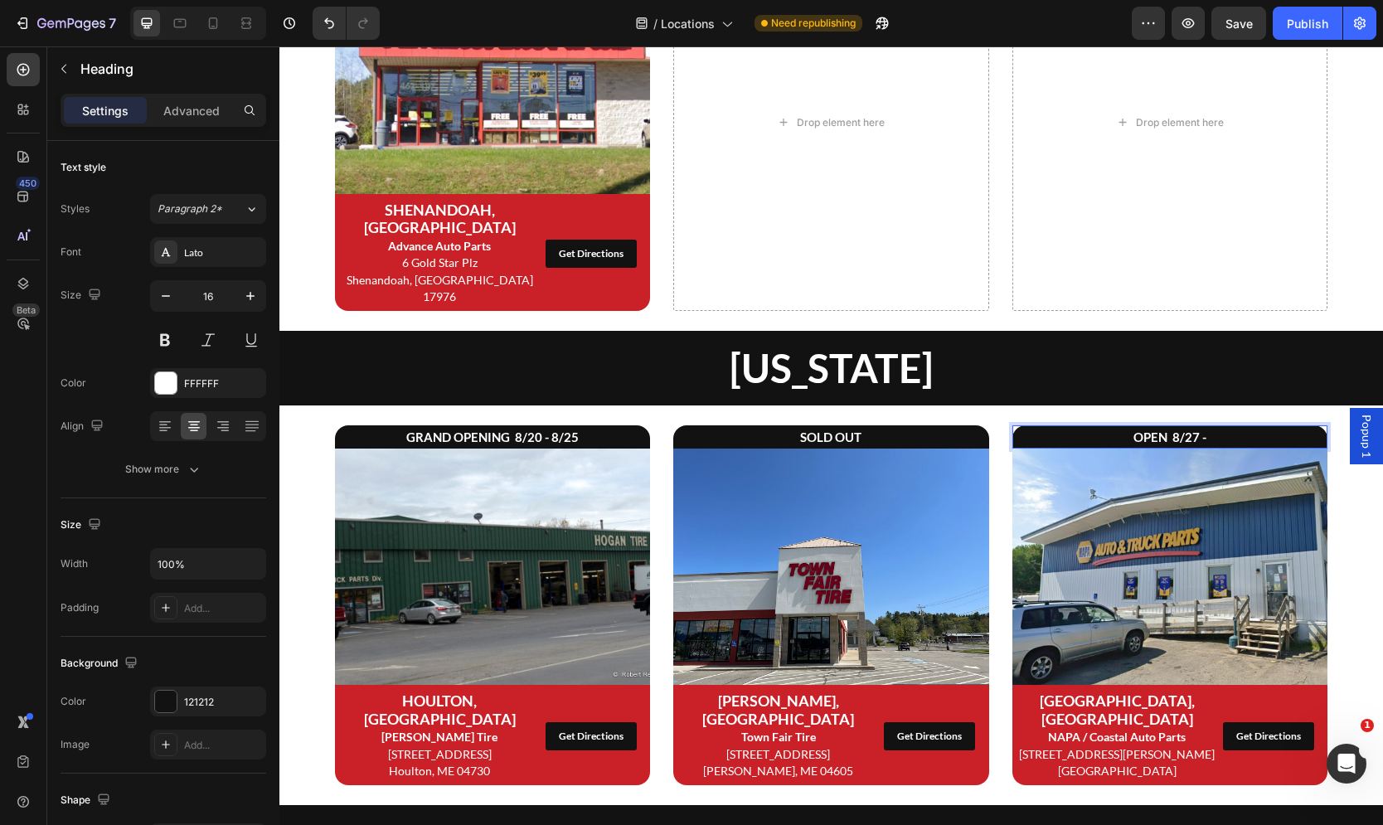
click at [1221, 427] on p "OPEN 8/27 -" at bounding box center [1170, 437] width 313 height 20
click at [1186, 429] on strong "OPEN 8/27 - 9/1" at bounding box center [1170, 436] width 95 height 15
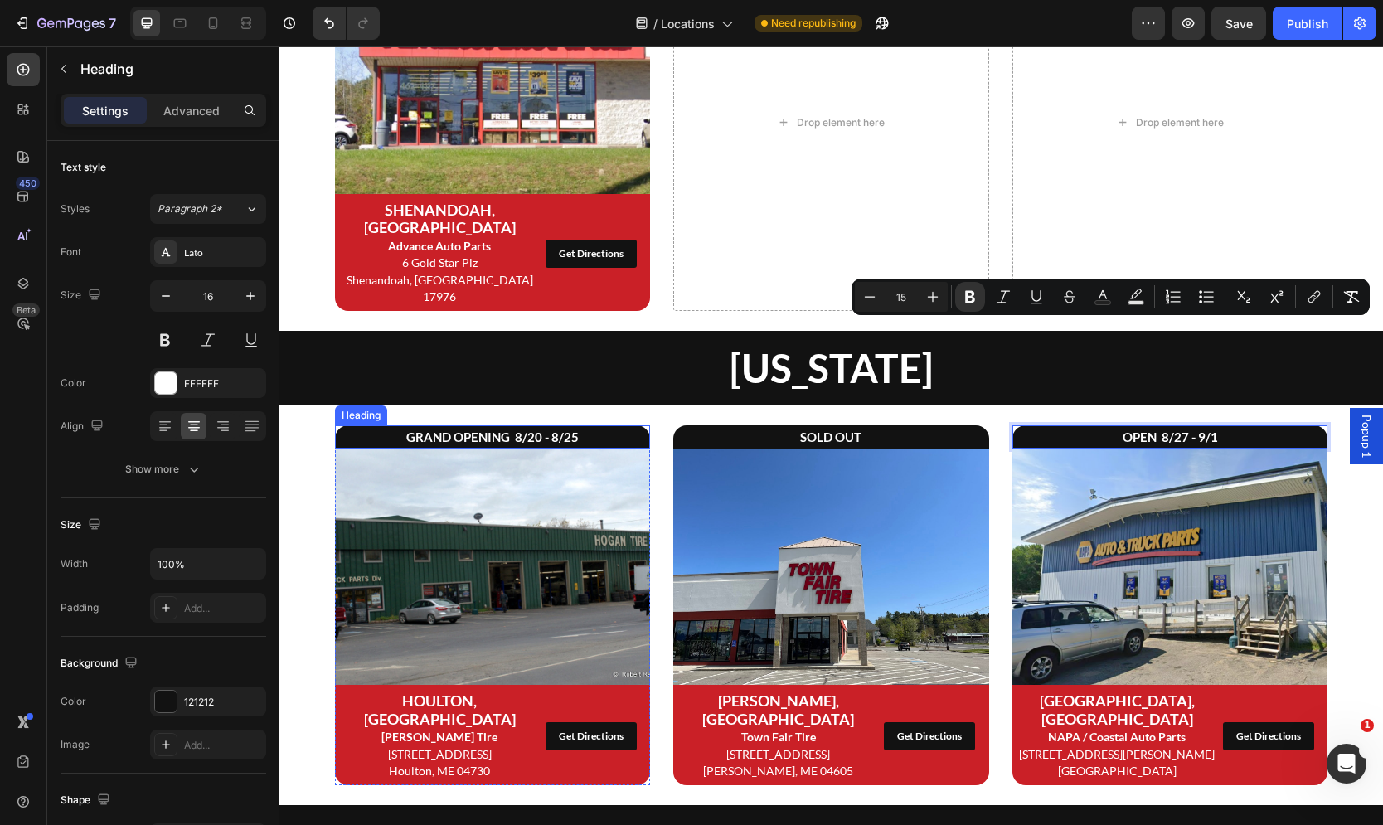
click at [463, 429] on strong "GRAND OPENING 8/20 - 8/25" at bounding box center [492, 436] width 172 height 15
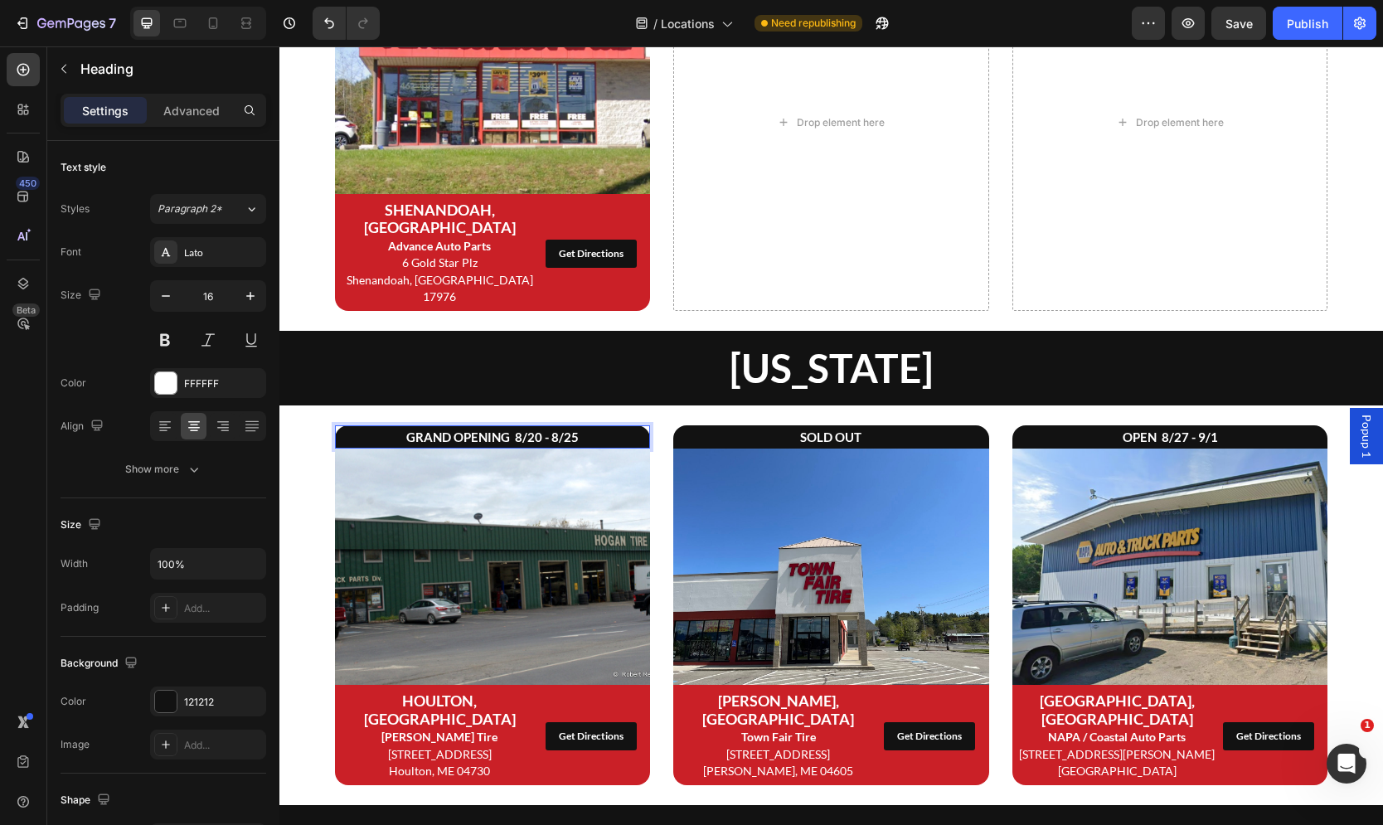
click at [463, 429] on strong "GRAND OPENING 8/20 - 8/25" at bounding box center [492, 436] width 172 height 15
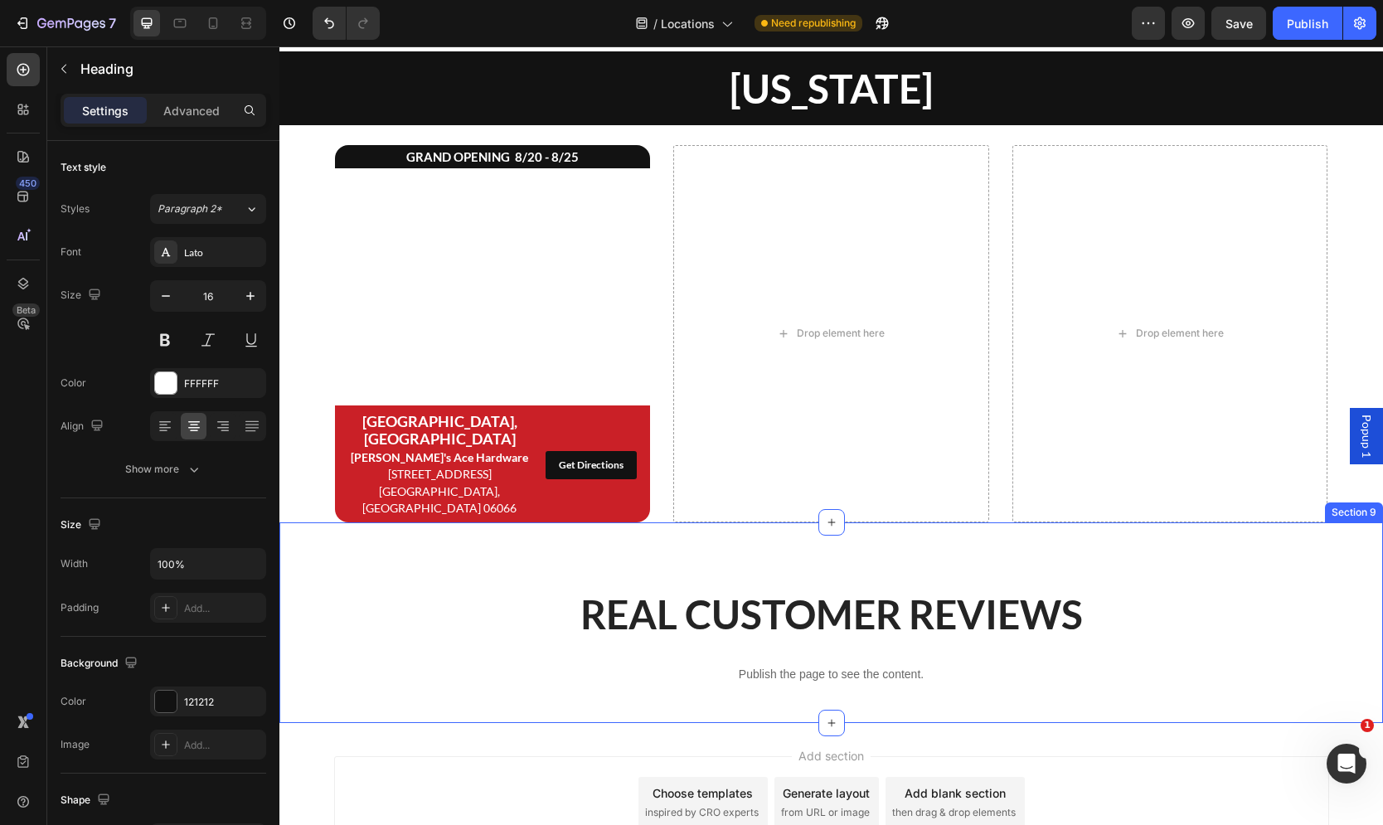
scroll to position [3311, 0]
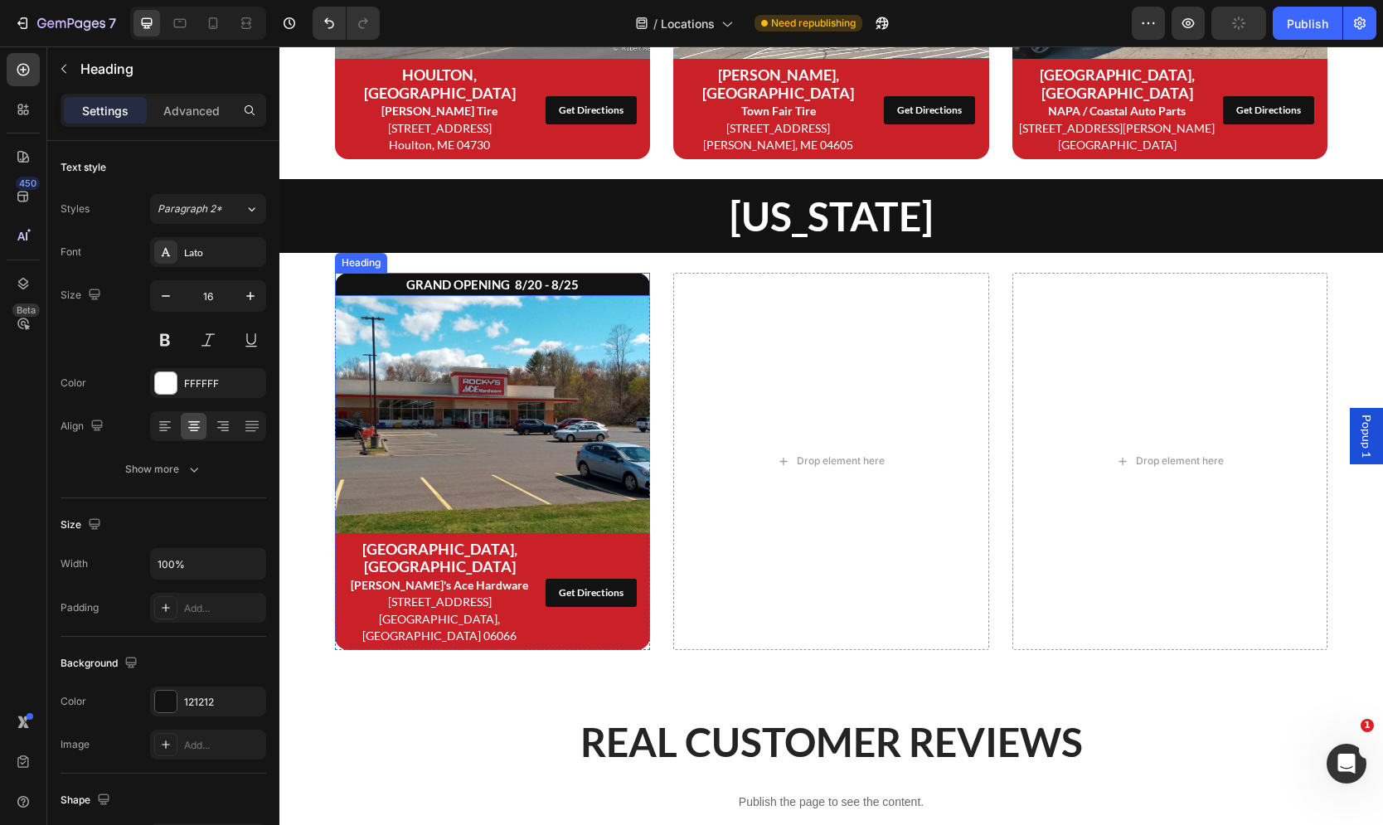
click at [461, 277] on strong "GRAND OPENING 8/20 - 8/25" at bounding box center [492, 284] width 172 height 15
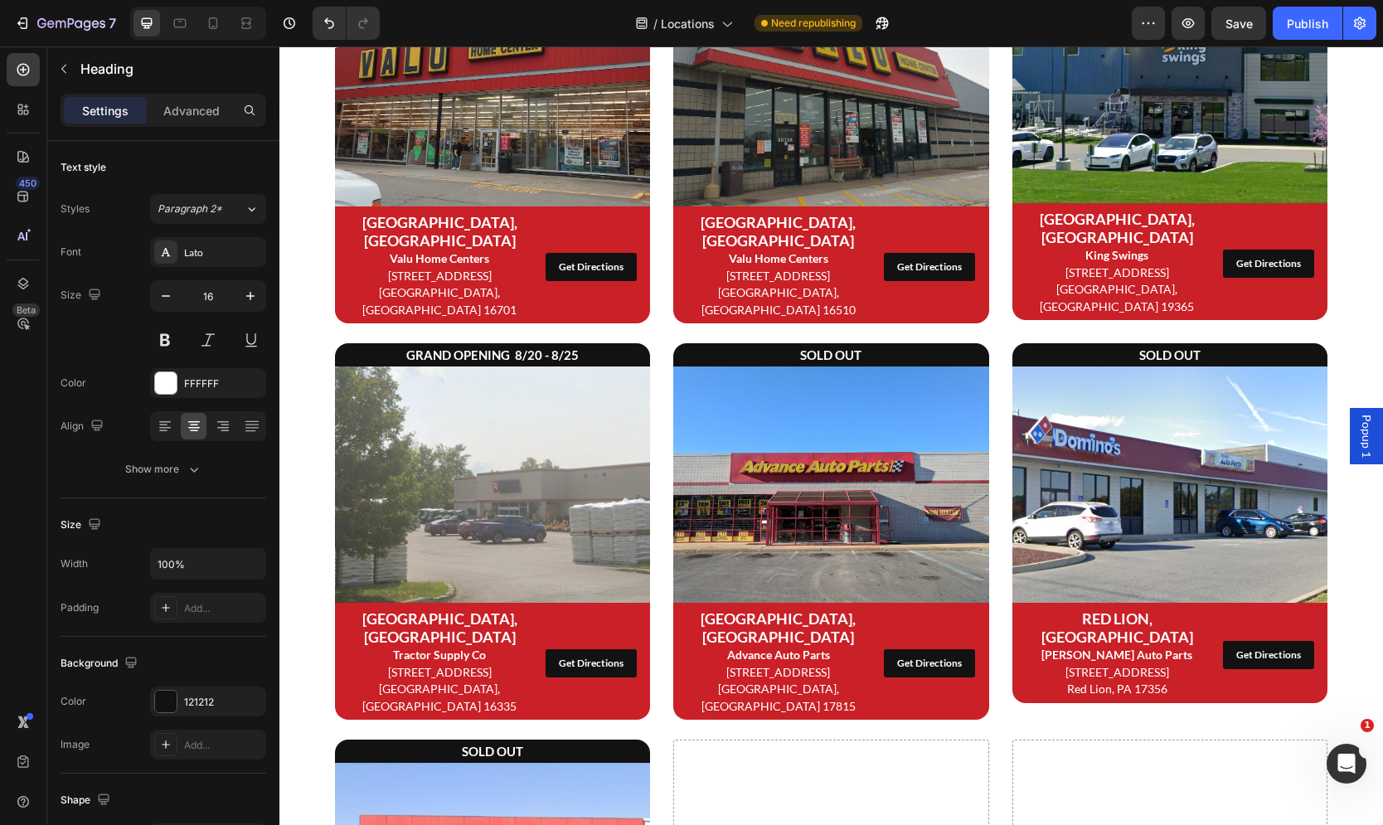
scroll to position [1975, 0]
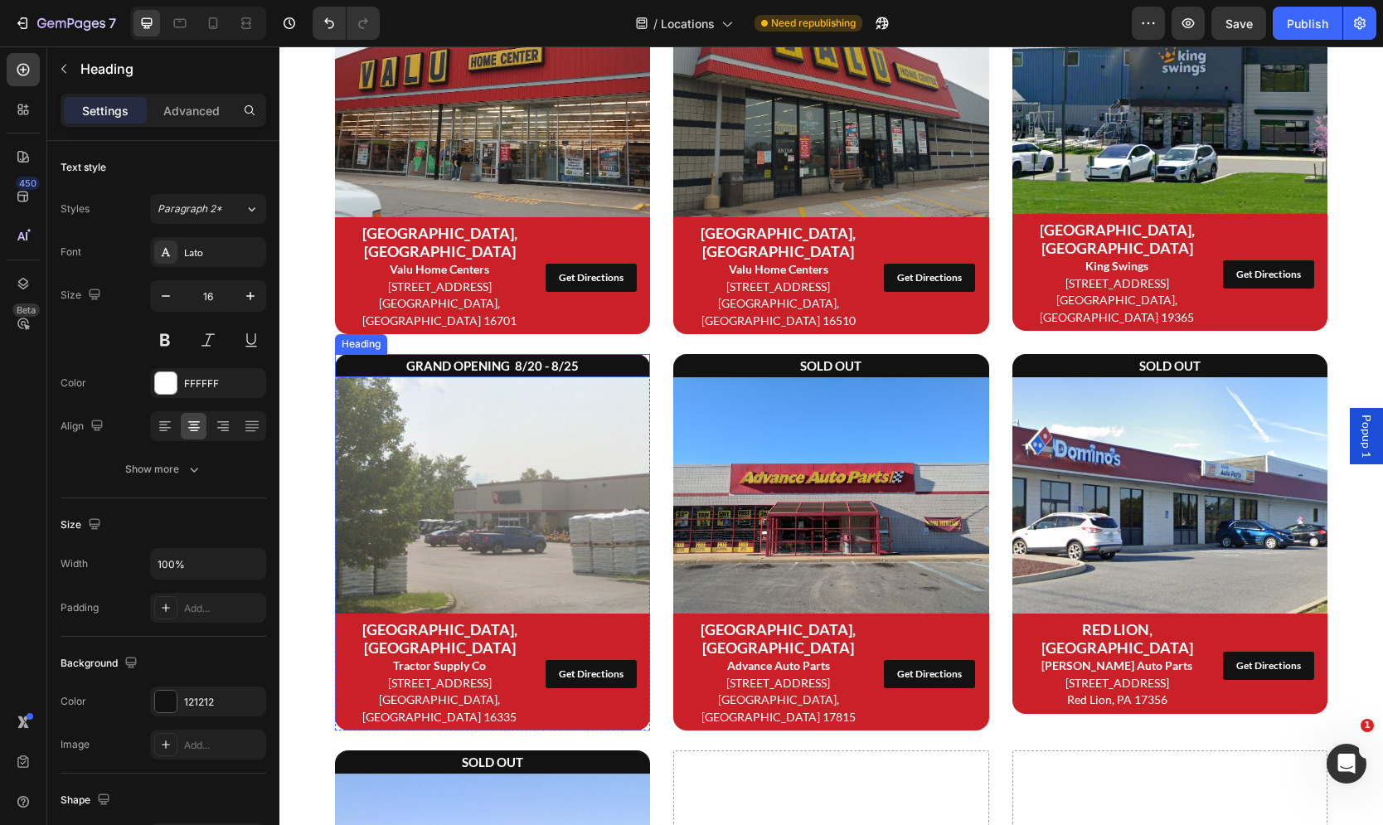
click at [480, 358] on strong "GRAND OPENING 8/20 - 8/25" at bounding box center [492, 365] width 172 height 15
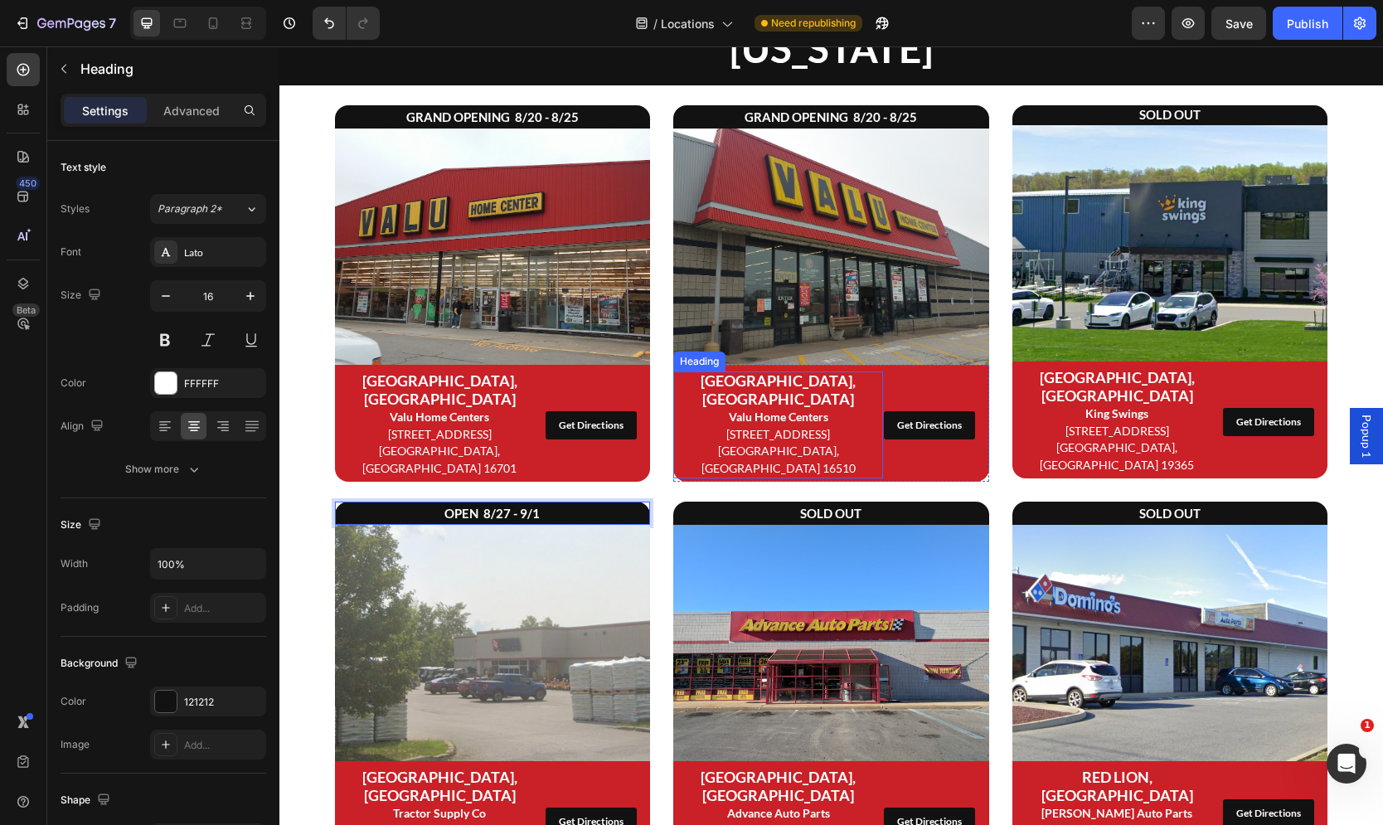
scroll to position [1807, 0]
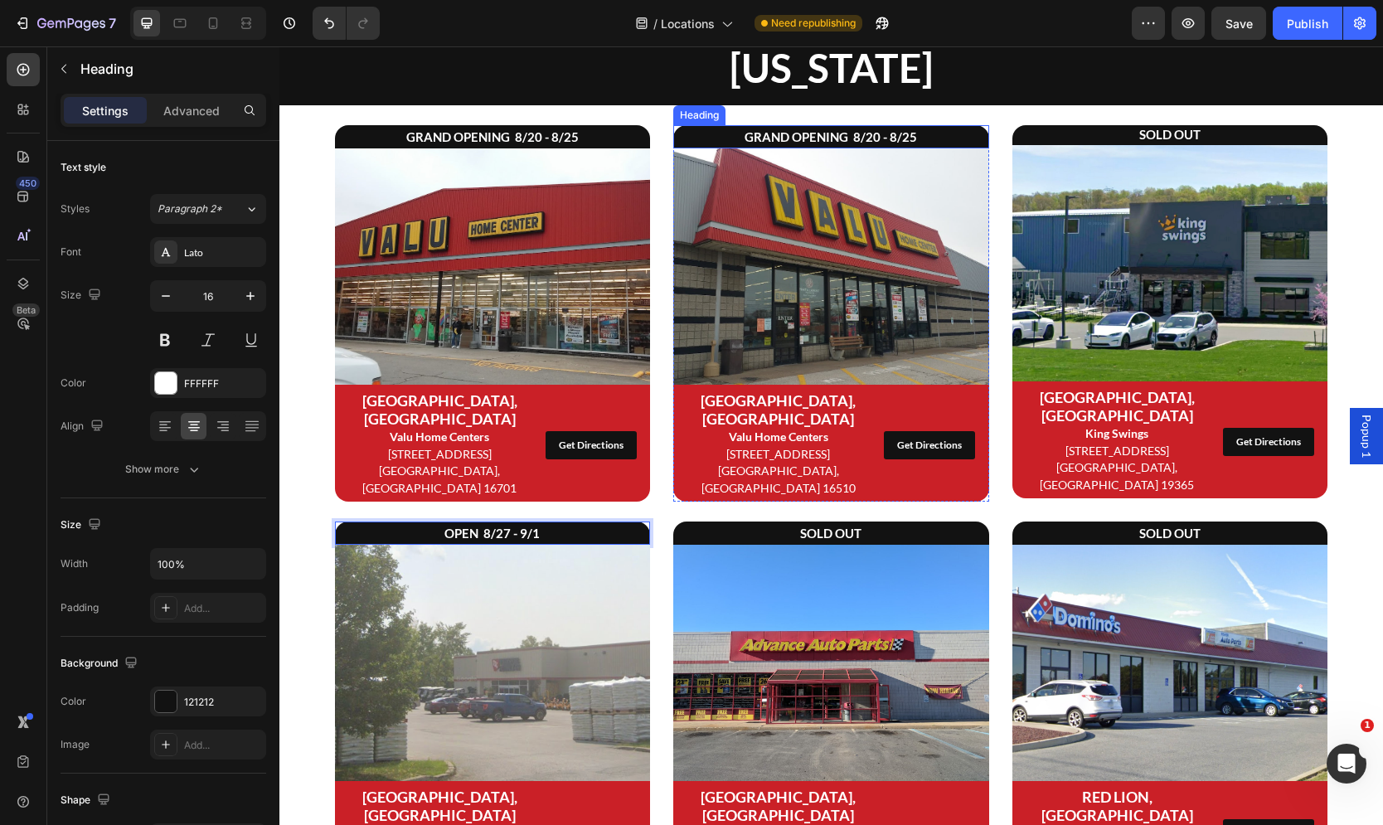
click at [823, 136] on strong "GRAND OPENING 8/20 - 8/25" at bounding box center [831, 136] width 172 height 15
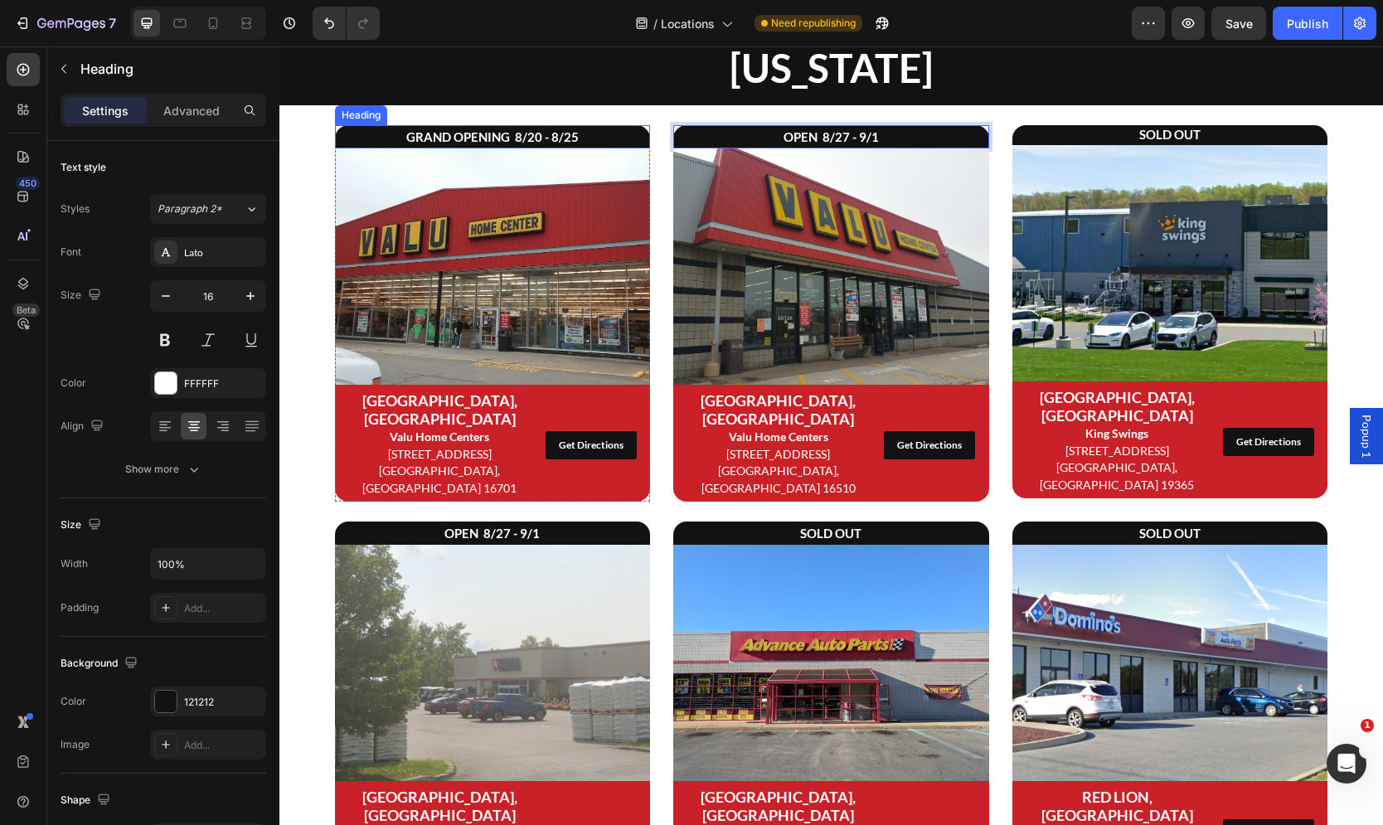
click at [439, 138] on strong "GRAND OPENING 8/20 - 8/25" at bounding box center [492, 136] width 172 height 15
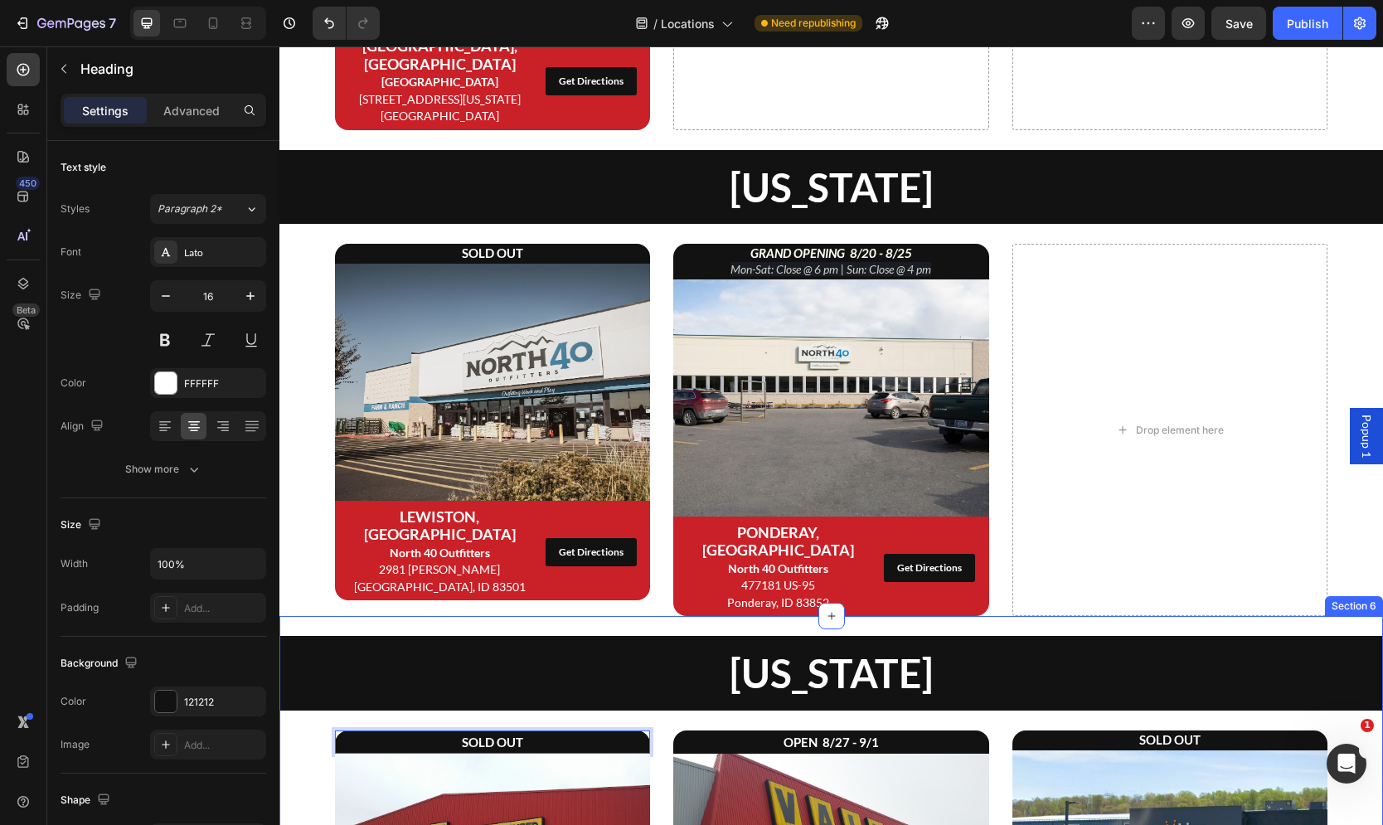
scroll to position [1231, 0]
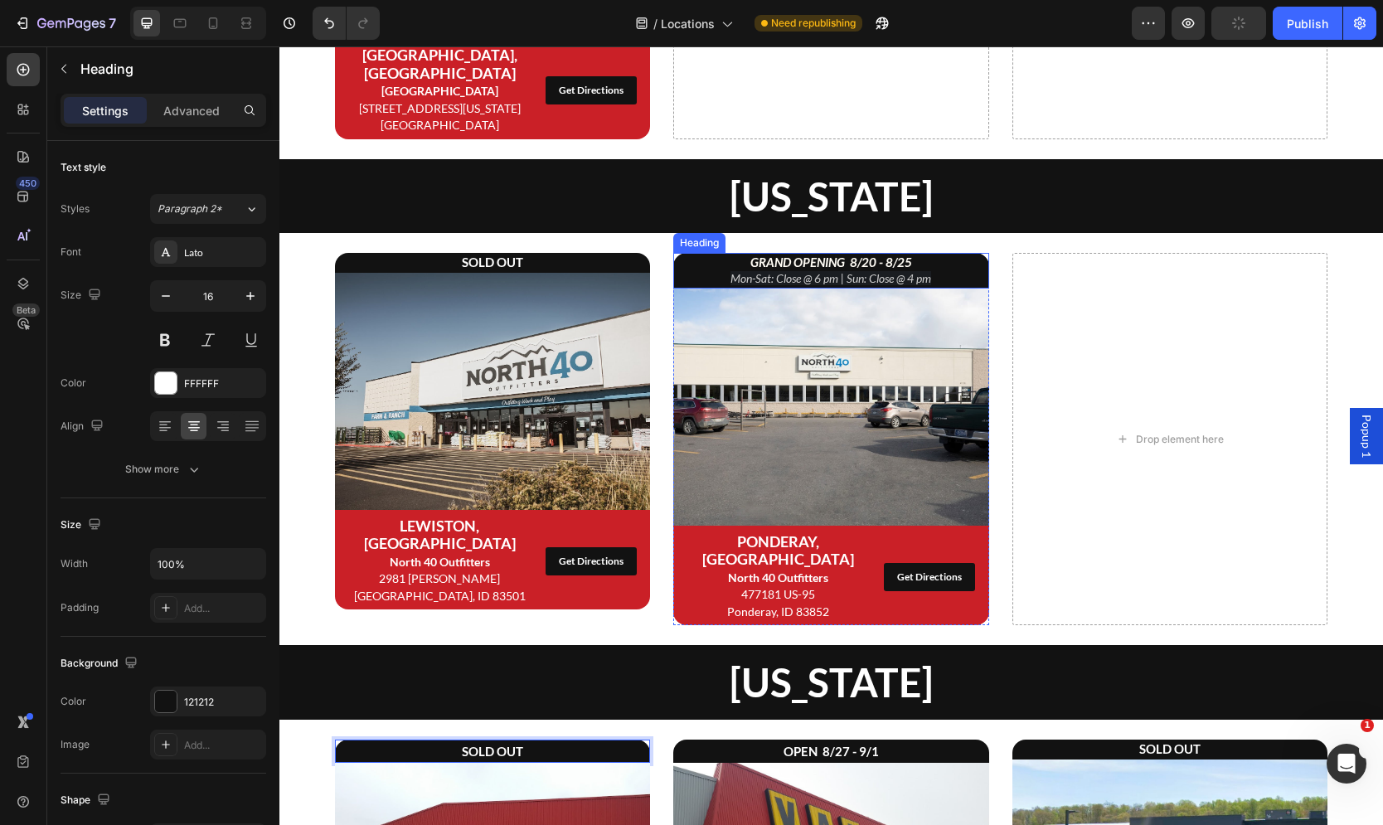
click at [846, 255] on strong "GRAND OPENING 8/20 - 8/25" at bounding box center [831, 262] width 162 height 15
click at [818, 255] on strong "OPEN 8/27 - 9/1" at bounding box center [830, 262] width 91 height 15
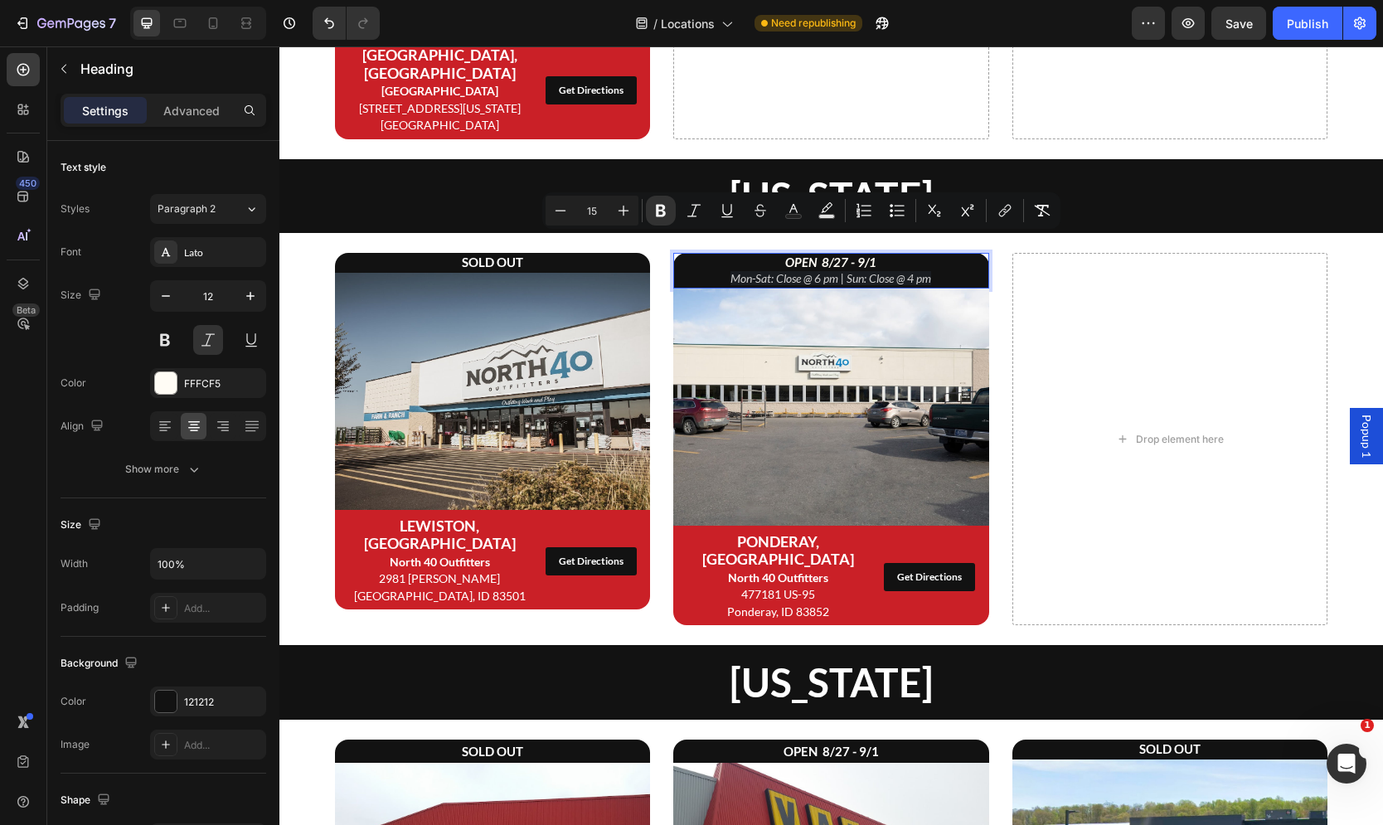
click at [818, 255] on strong "OPEN 8/27 - 9/1" at bounding box center [830, 262] width 91 height 15
click at [719, 213] on icon "Editor contextual toolbar" at bounding box center [723, 210] width 17 height 17
click at [723, 218] on icon "Editor contextual toolbar" at bounding box center [723, 210] width 17 height 17
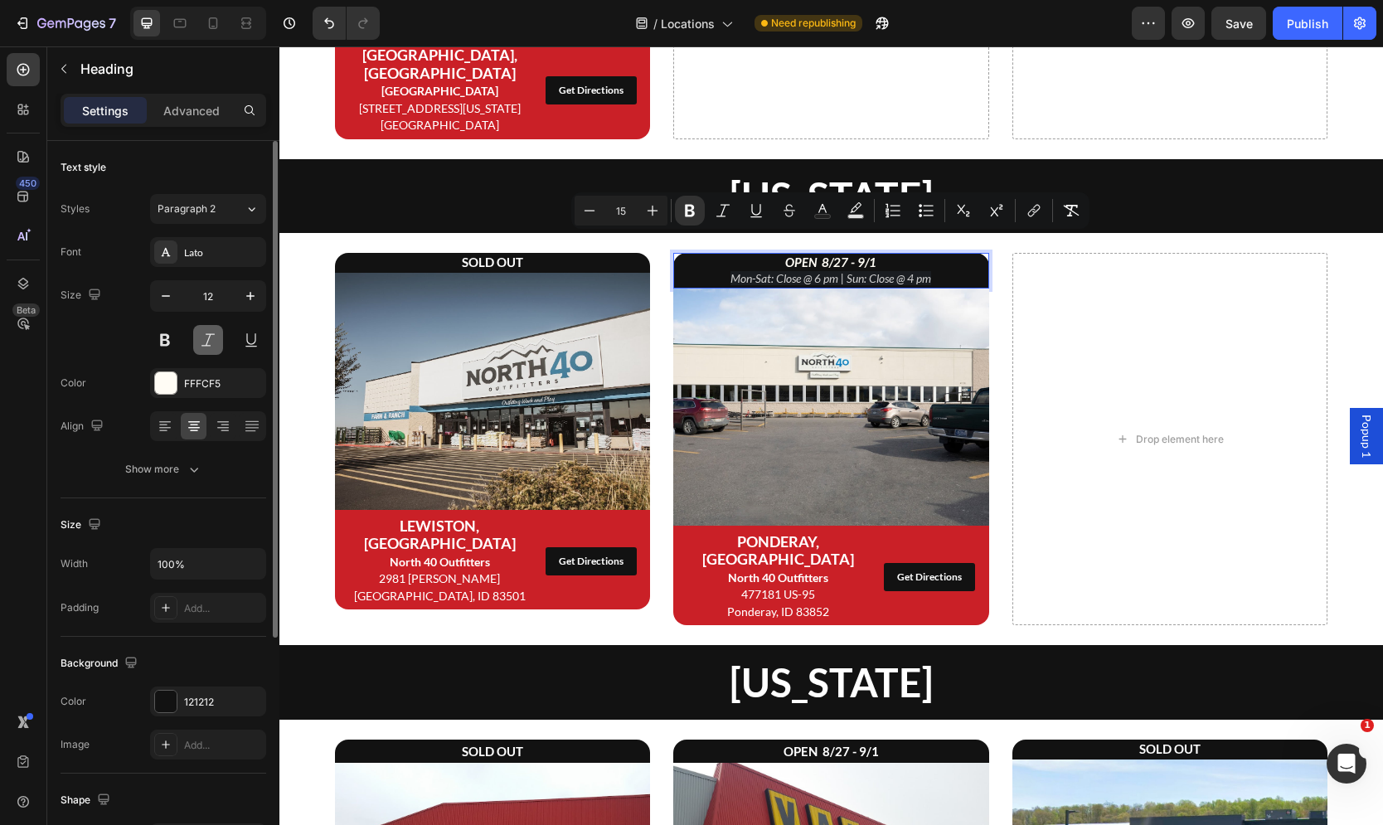
click at [209, 330] on button at bounding box center [208, 340] width 30 height 30
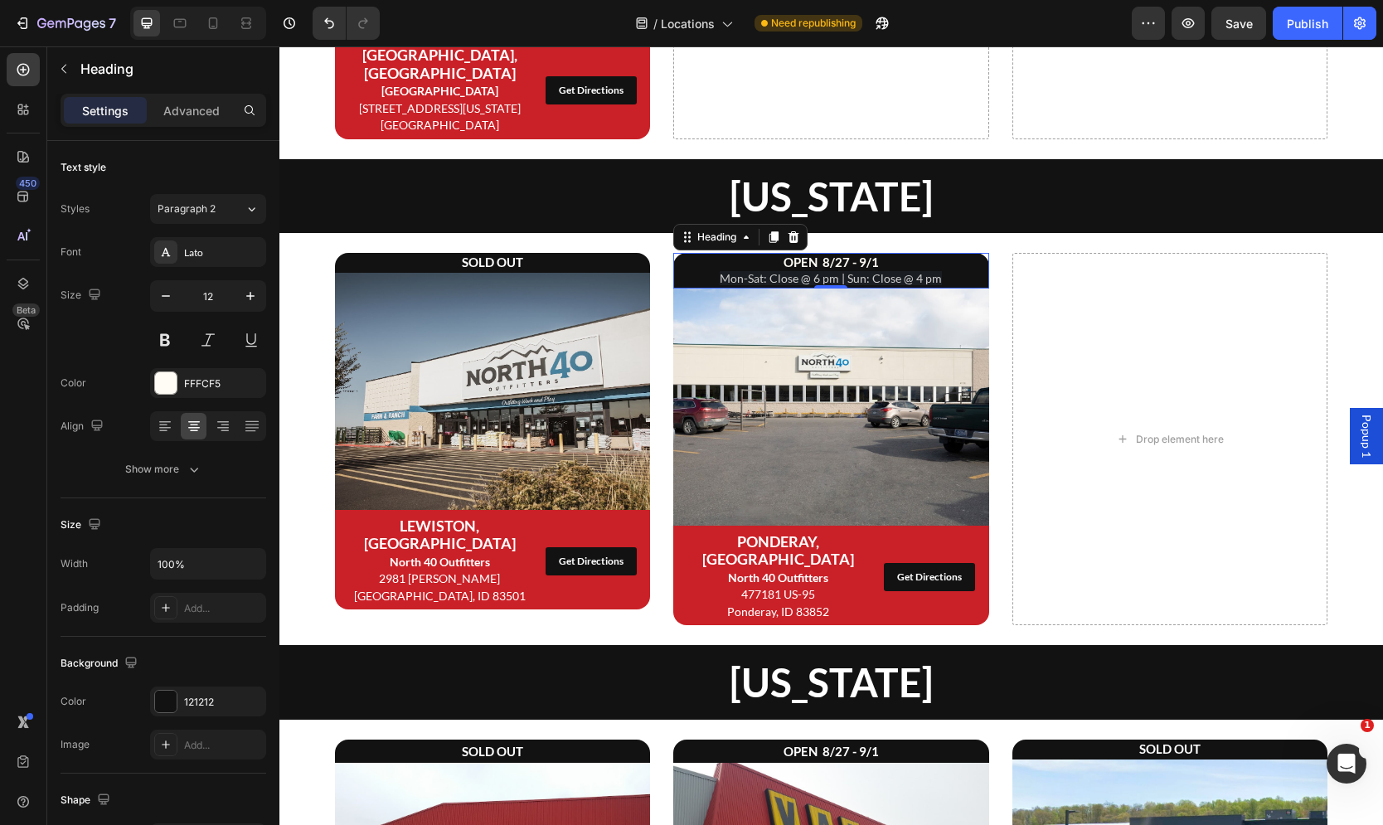
click at [851, 271] on span "Mon-Sat: Close @ 6 pm | Sun: Close @ 4 pm" at bounding box center [831, 278] width 222 height 14
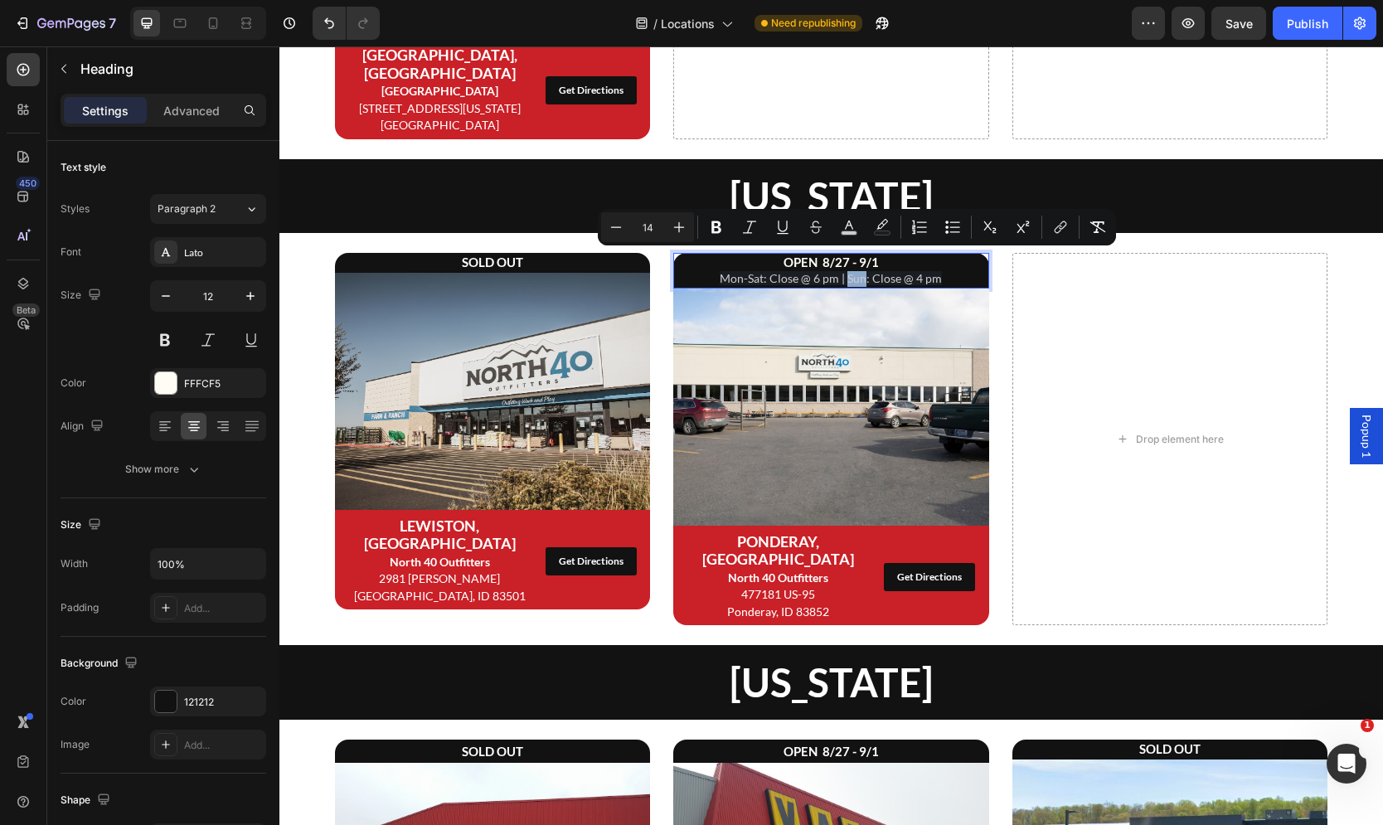
click at [852, 271] on span "Mon-Sat: Close @ 6 pm | Sun: Close @ 4 pm" at bounding box center [831, 278] width 222 height 14
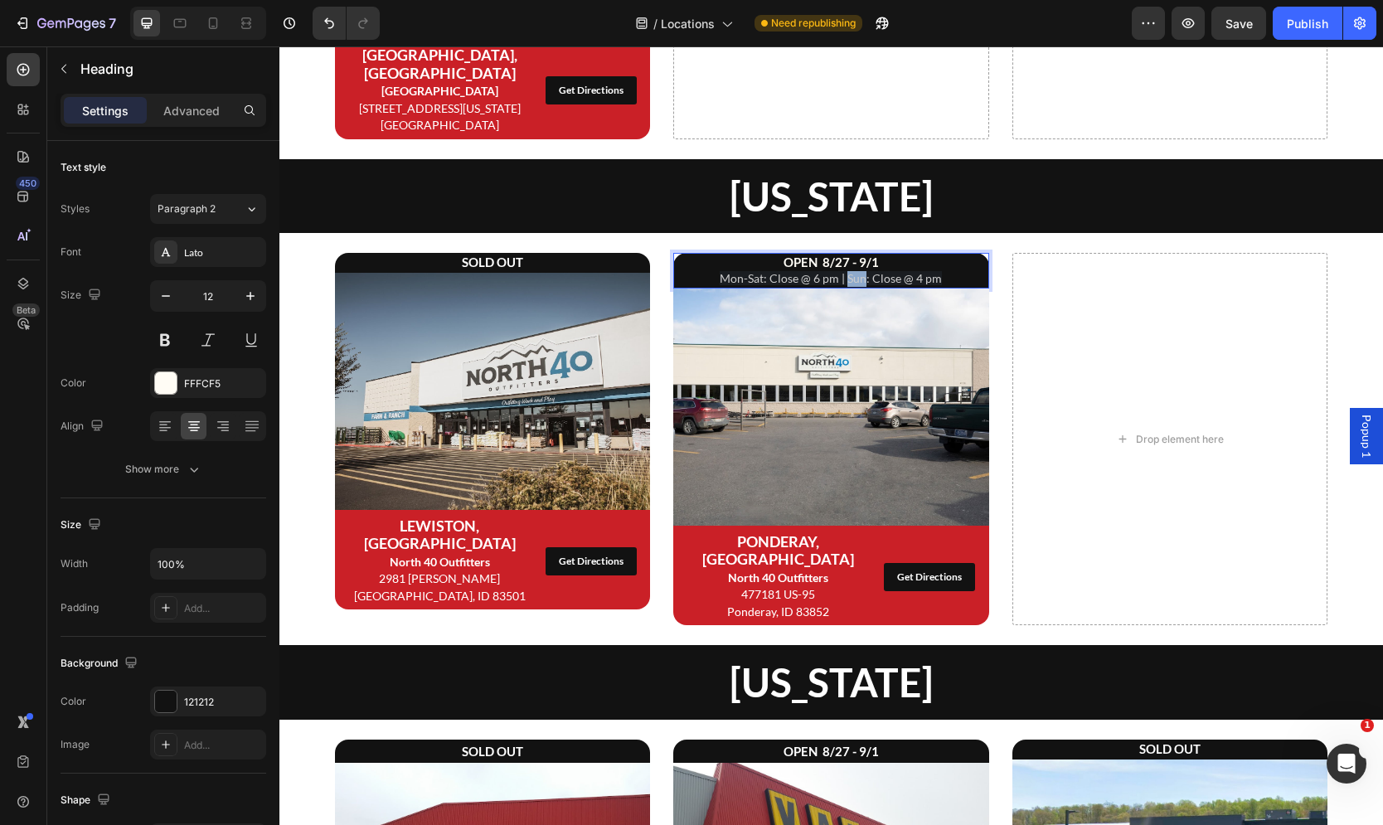
click at [852, 271] on span "Mon-Sat: Close @ 6 pm | Sun: Close @ 4 pm" at bounding box center [831, 278] width 222 height 14
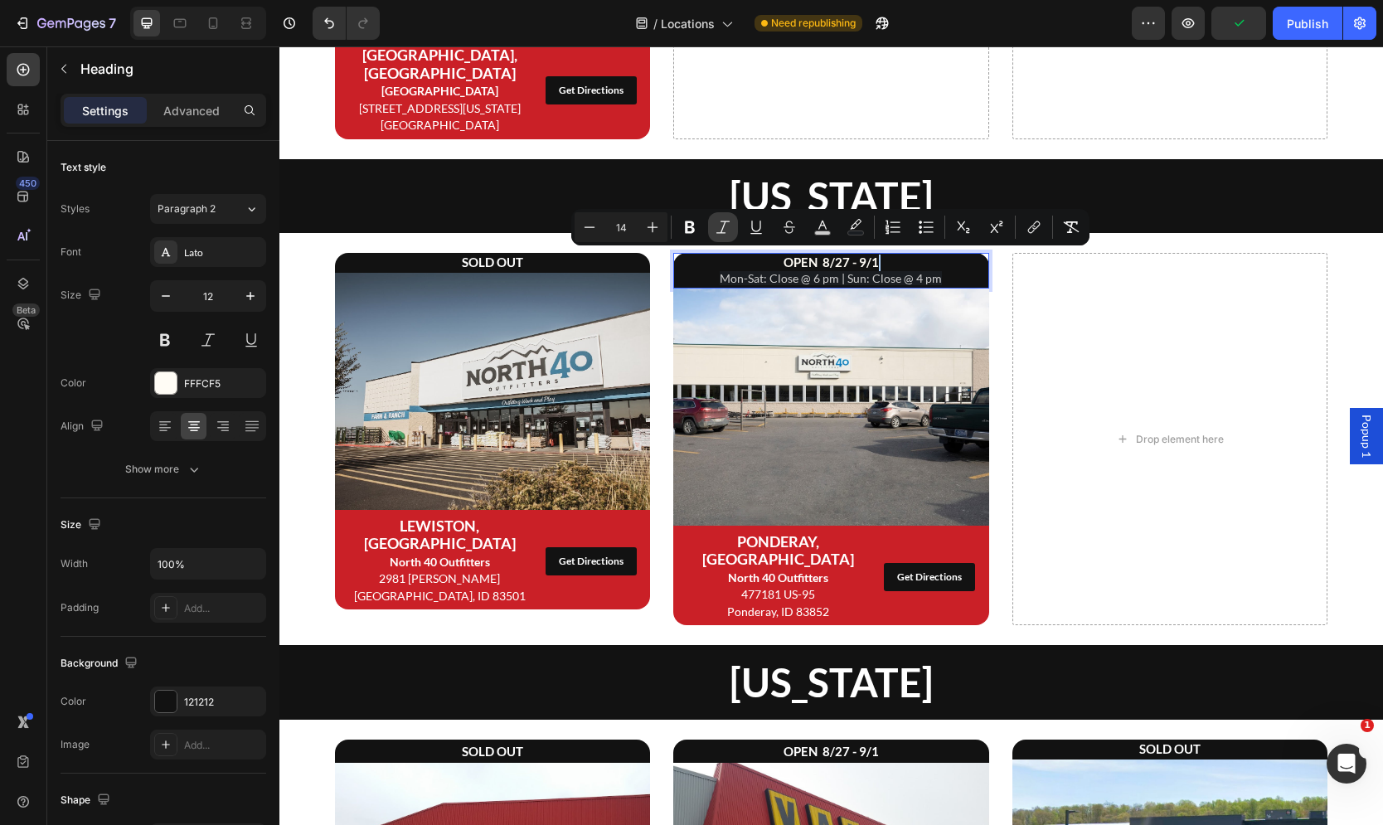
click at [727, 230] on icon "Editor contextual toolbar" at bounding box center [723, 227] width 17 height 17
click at [792, 271] on icon "Mon-Sat: Close @ 6 pm | Sun: Close @ 4 pm" at bounding box center [830, 278] width 201 height 14
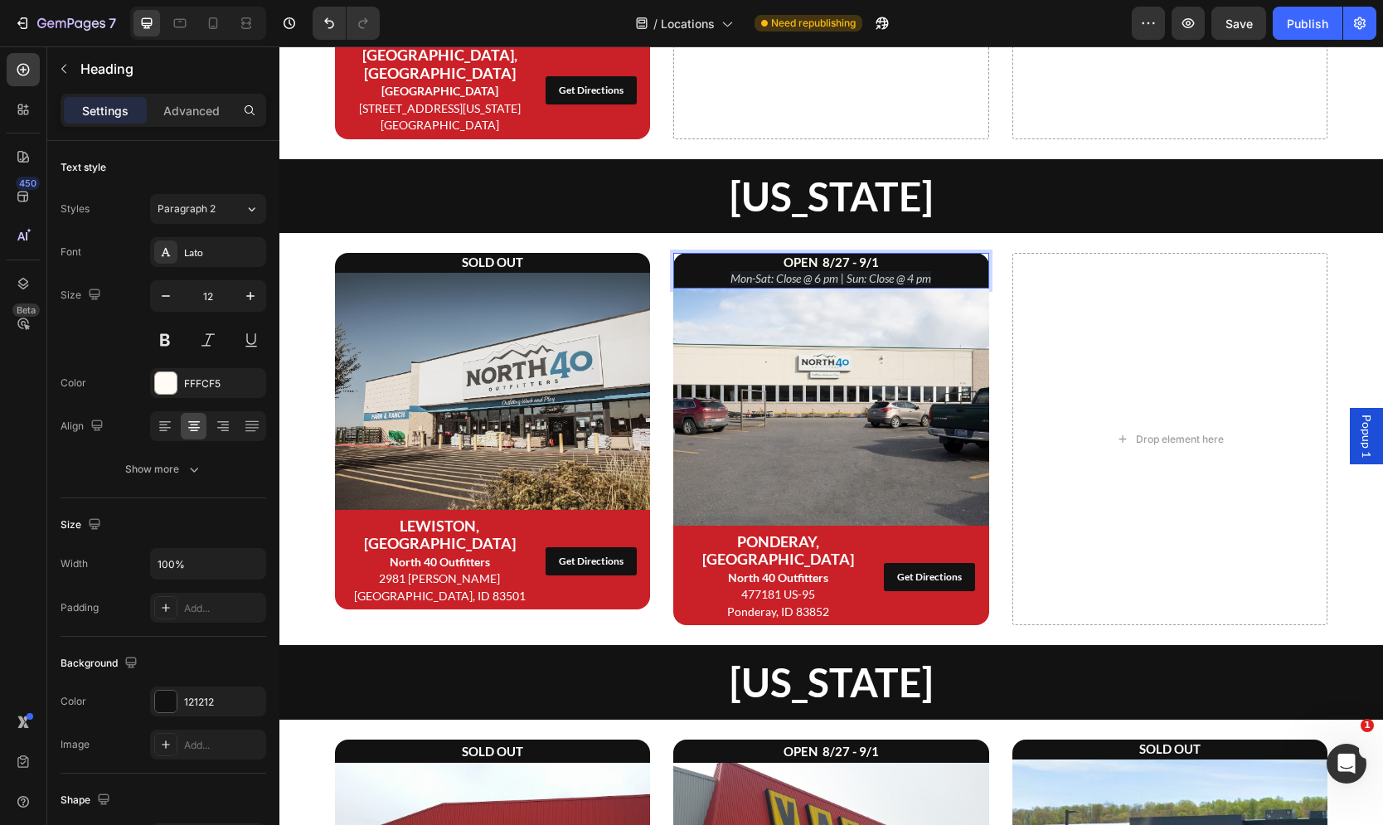
click at [882, 255] on p "OPEN 8/27 - [DATE]-Sat: Close @ 6 pm | Sun: Close @ 4 pm" at bounding box center [831, 271] width 313 height 32
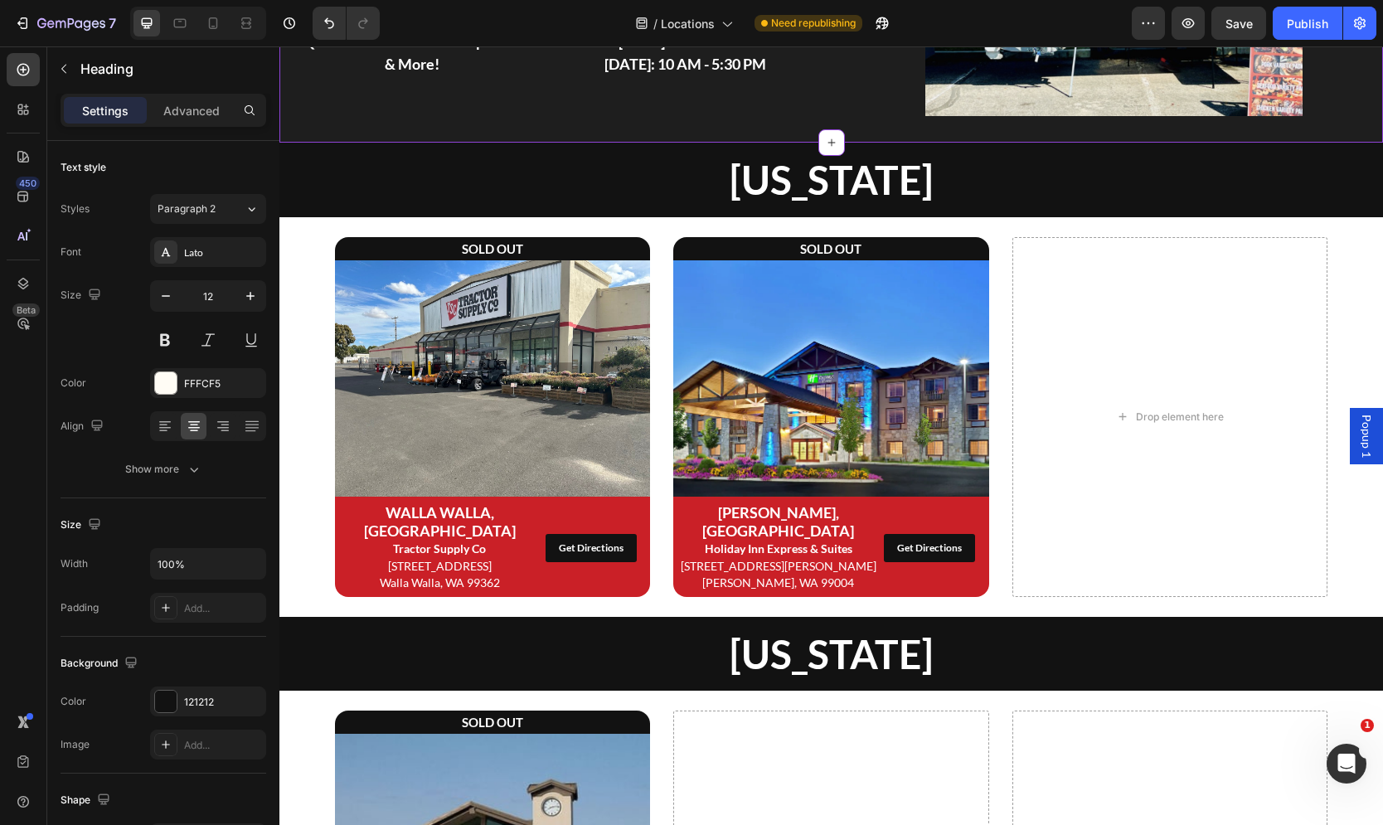
scroll to position [0, 0]
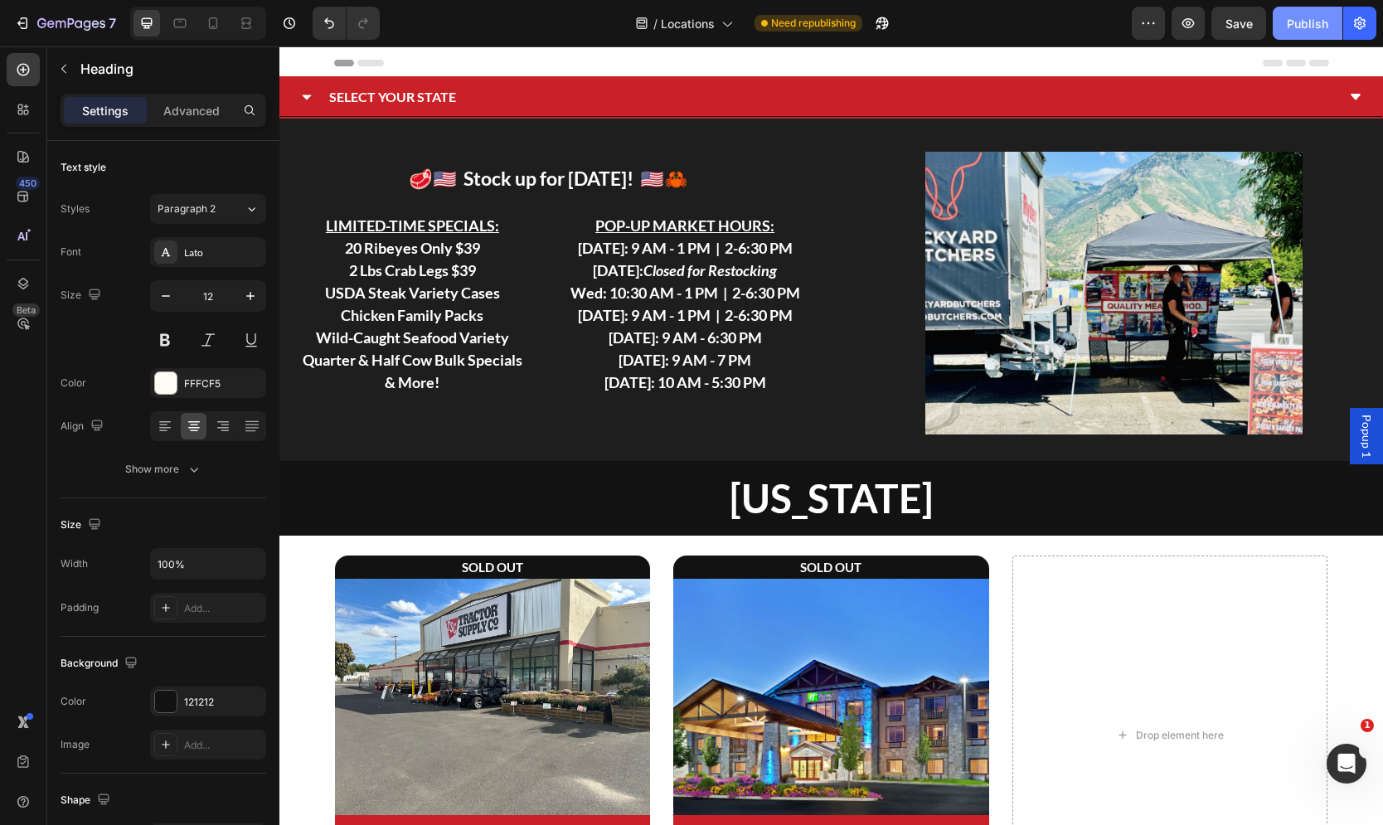
click at [1307, 22] on div "Publish" at bounding box center [1307, 23] width 41 height 17
